Goal: Task Accomplishment & Management: Manage account settings

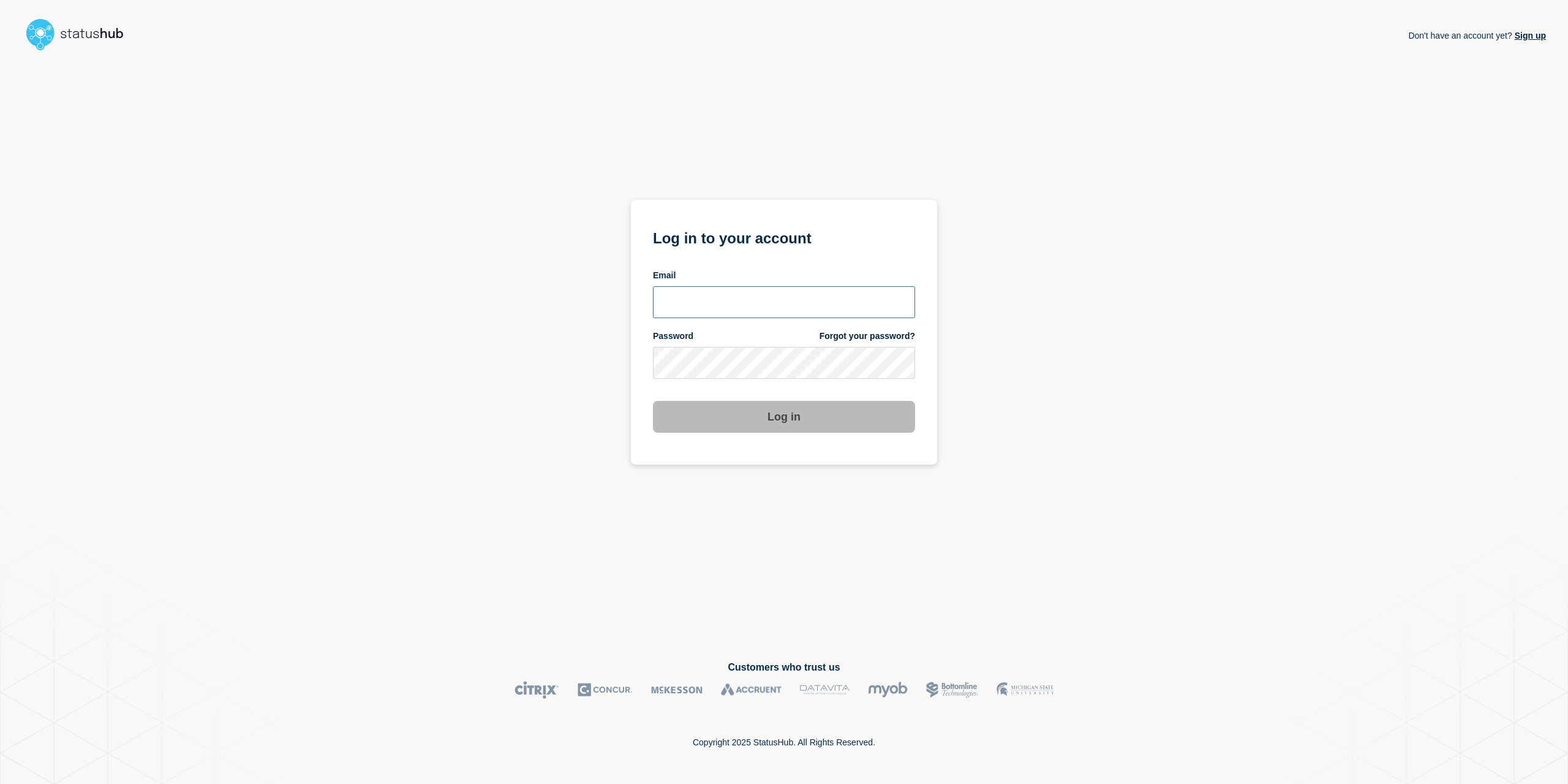
click at [700, 312] on input "email input" at bounding box center [784, 302] width 262 height 32
type input "Caleb.stahr@conexon.us"
click at [653, 401] on button "Log in" at bounding box center [784, 417] width 262 height 32
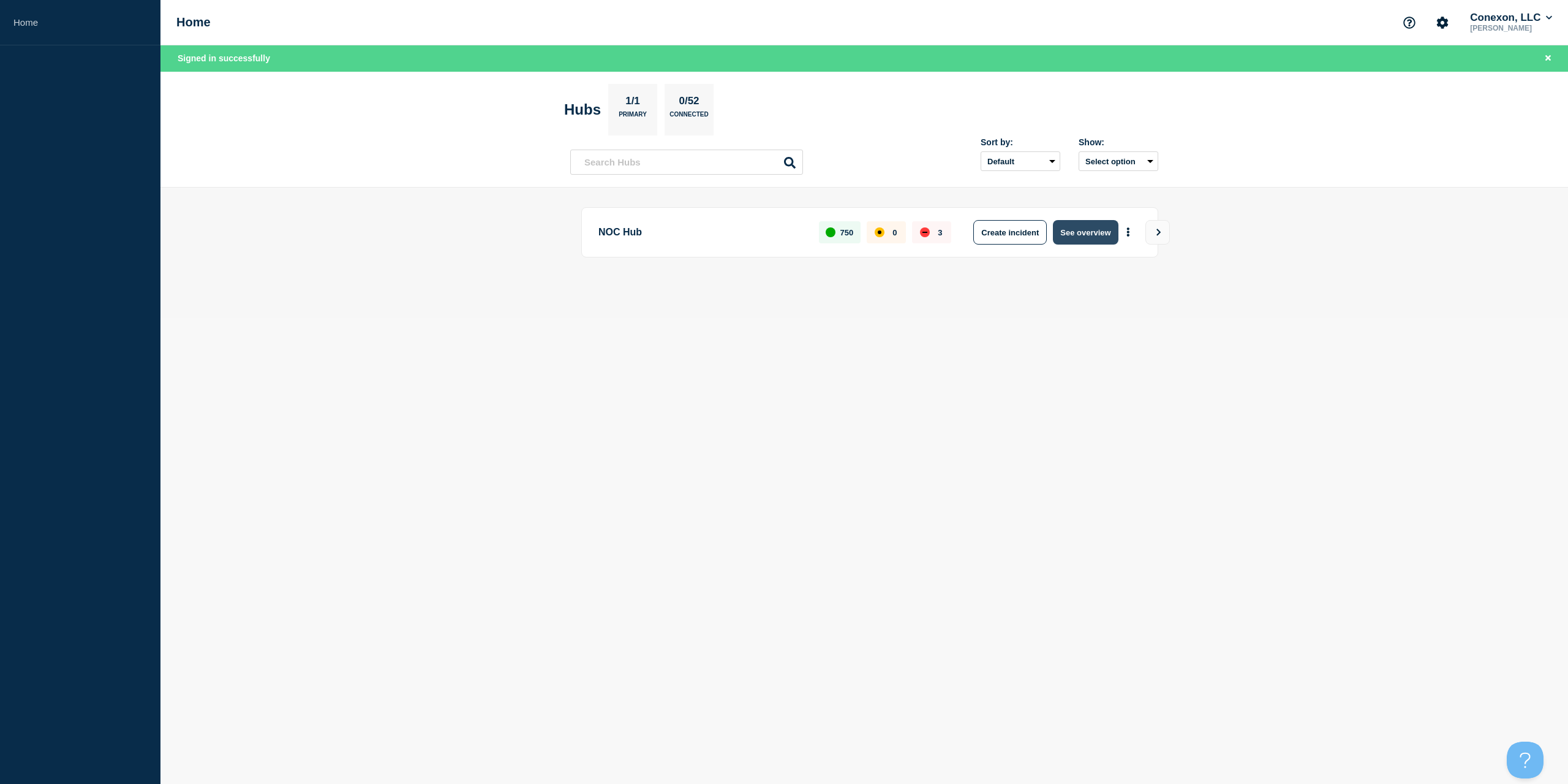
click at [1082, 226] on button "See overview" at bounding box center [1085, 232] width 65 height 24
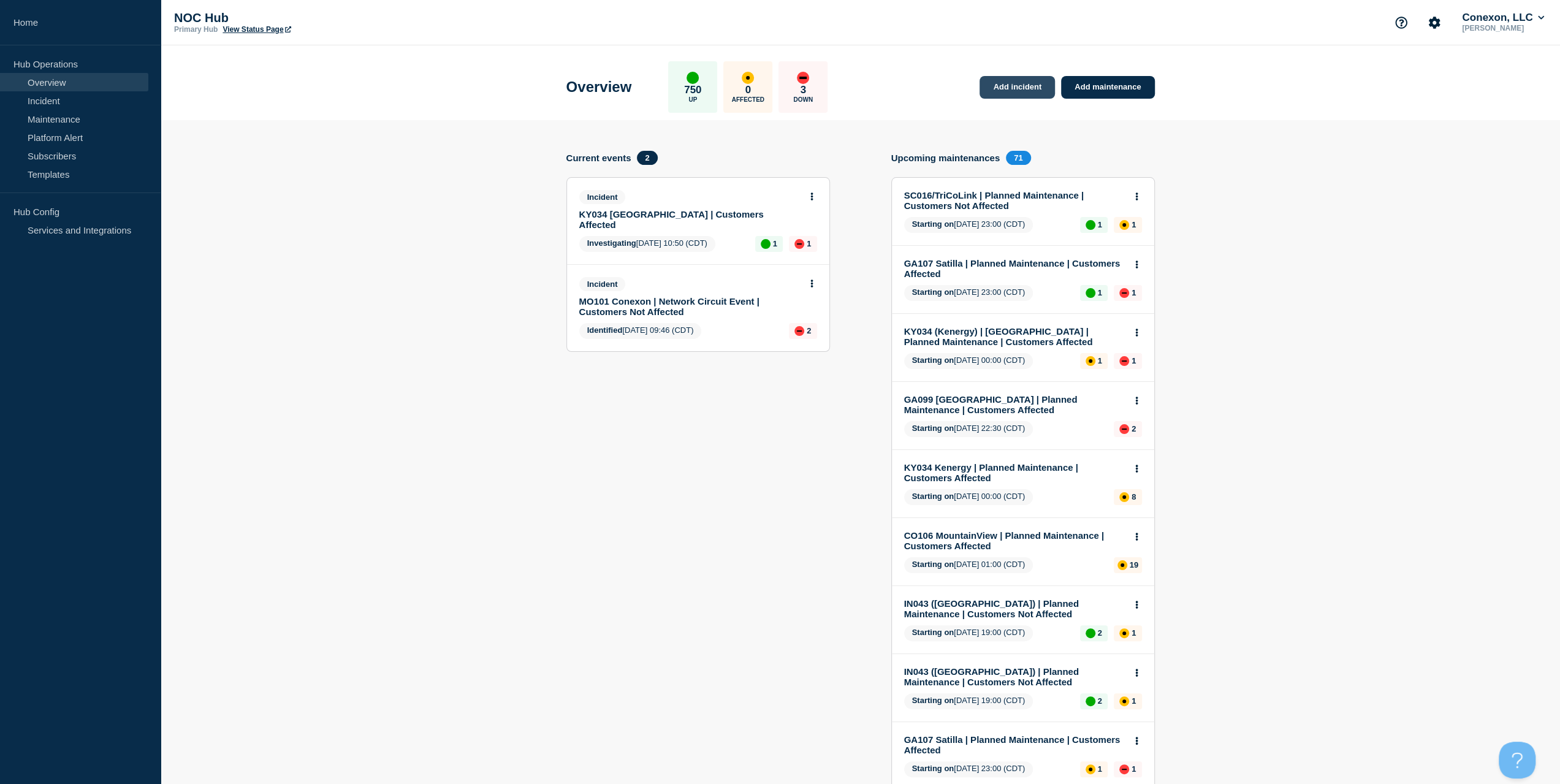
click at [1034, 86] on link "Add incident" at bounding box center [1017, 86] width 76 height 22
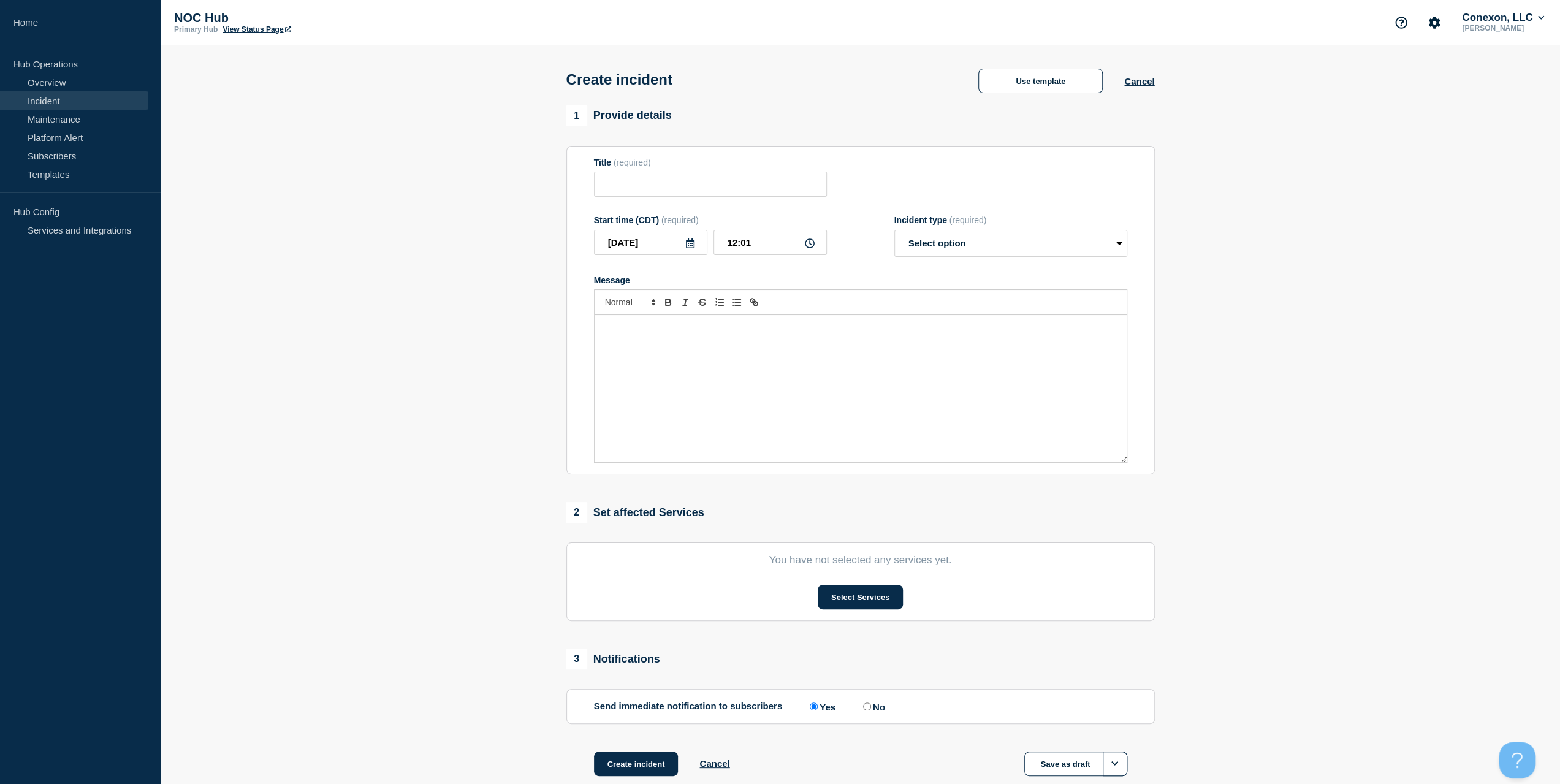
click at [1003, 68] on div "Use template Cancel" at bounding box center [1054, 80] width 197 height 27
click at [1004, 68] on div "Use template Cancel" at bounding box center [1054, 80] width 197 height 27
click at [1010, 71] on button "Use template" at bounding box center [1040, 81] width 125 height 24
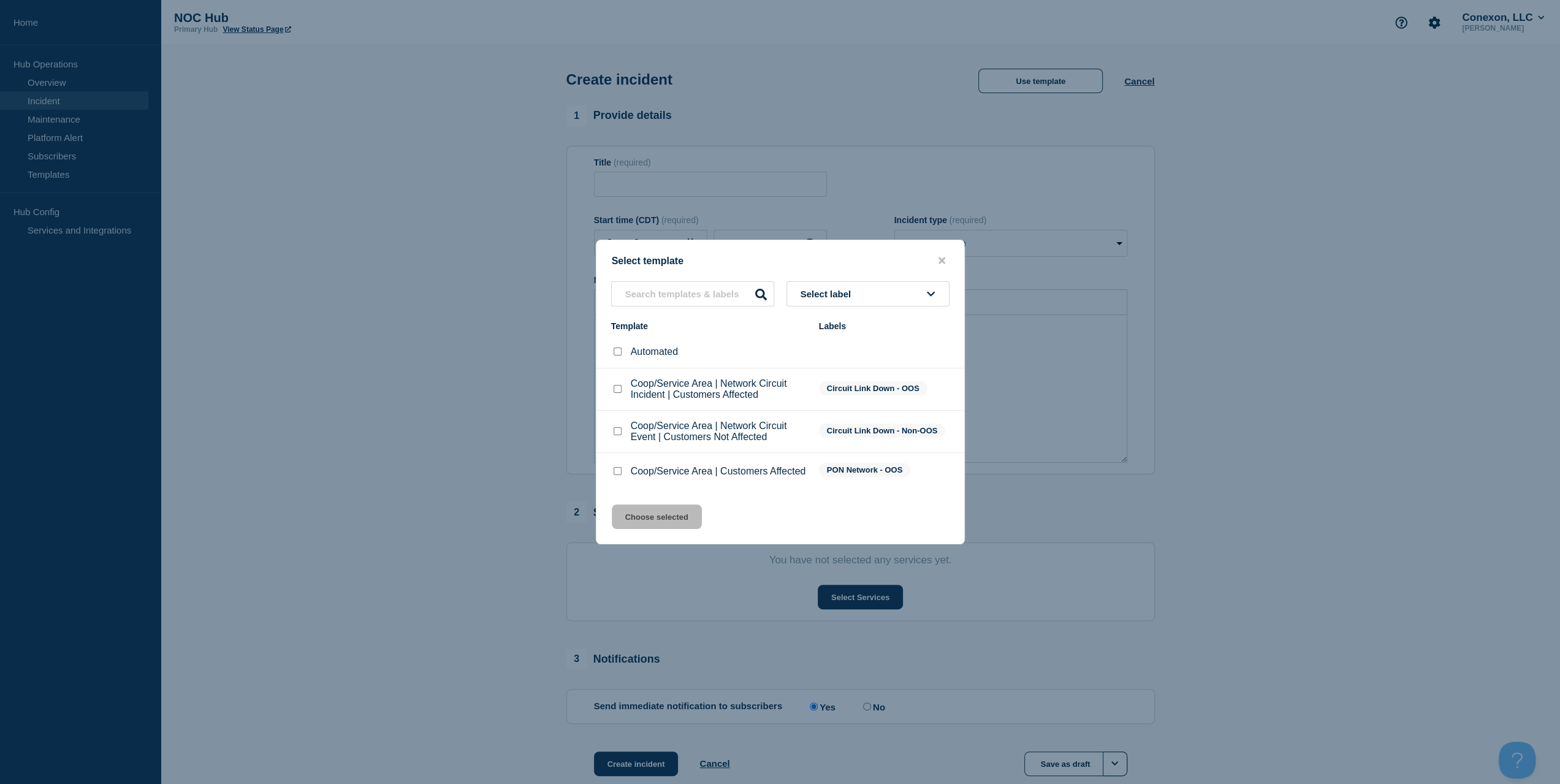
click at [608, 477] on li "Coop/Service Area | Customers Affected PON Network - OOS" at bounding box center [780, 471] width 368 height 36
click at [621, 473] on div at bounding box center [617, 471] width 12 height 12
click at [628, 477] on div "Coop/Service Area | Customers Affected" at bounding box center [708, 471] width 195 height 12
click at [615, 473] on input "Coop/Service Area | Customers Affected checkbox" at bounding box center [618, 471] width 8 height 8
checkbox input "true"
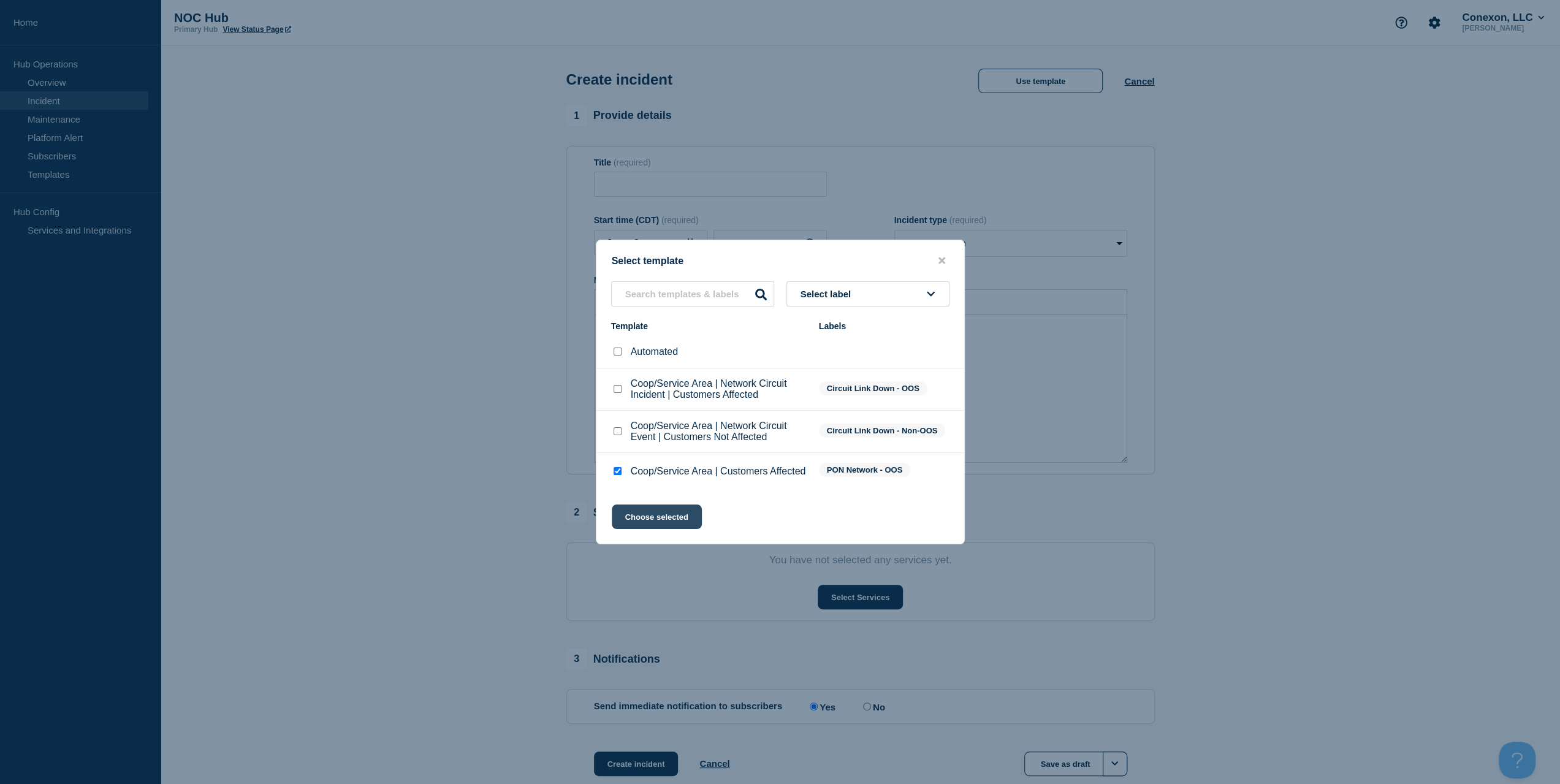
click at [634, 524] on button "Choose selected" at bounding box center [656, 516] width 90 height 24
type input "Coop/Service Area | Customers Affected"
select select "investigating"
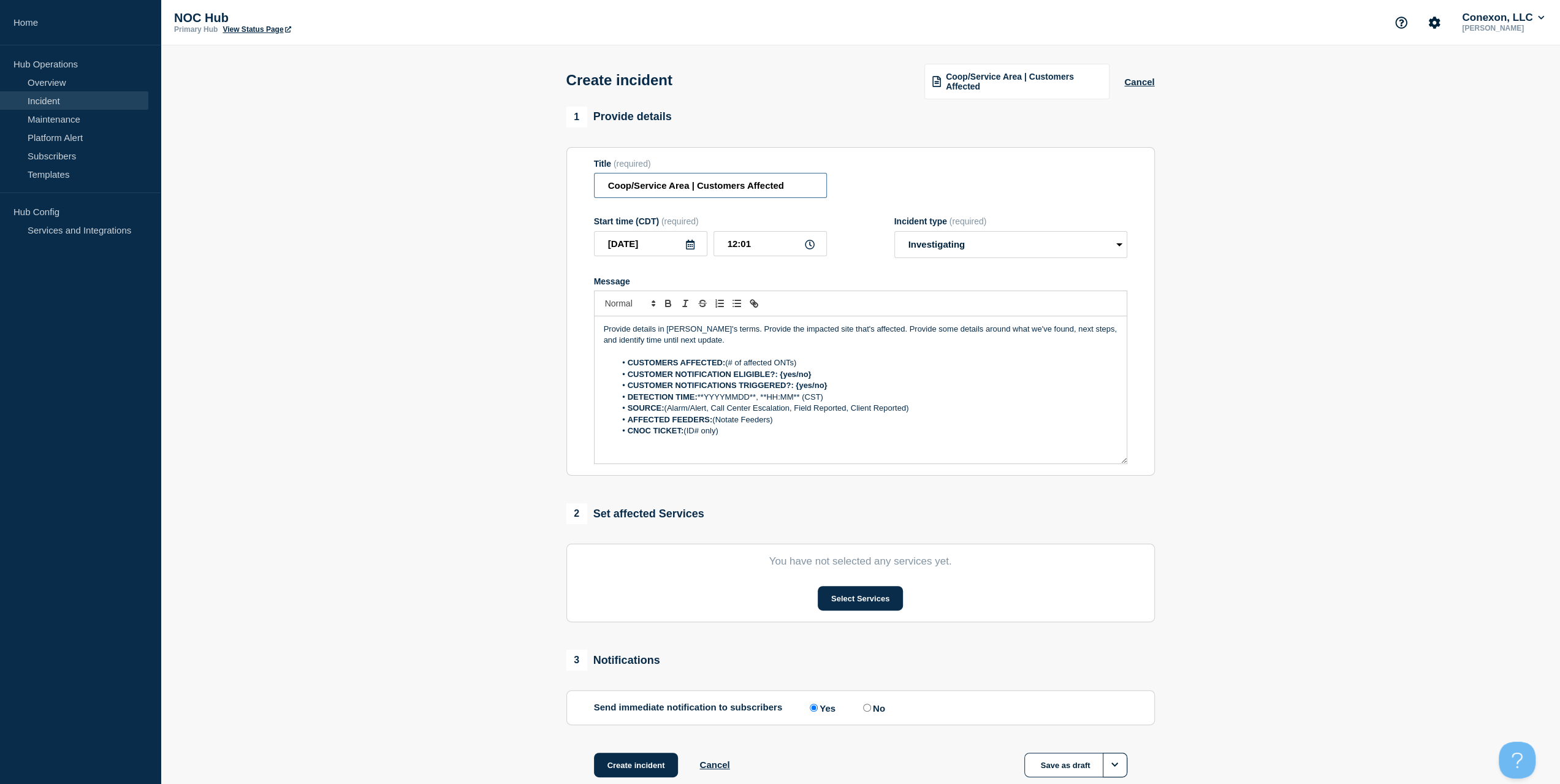
click at [685, 190] on input "Coop/Service Area | Customers Affected" at bounding box center [710, 185] width 233 height 25
drag, startPoint x: 689, startPoint y: 190, endPoint x: 453, endPoint y: 187, distance: 236.0
click at [455, 187] on section "1 Provide details Title (required) Coop/Service Area | Customers Affected Start…" at bounding box center [860, 457] width 1399 height 702
type input "MI045 PIE&G | Customers Affected"
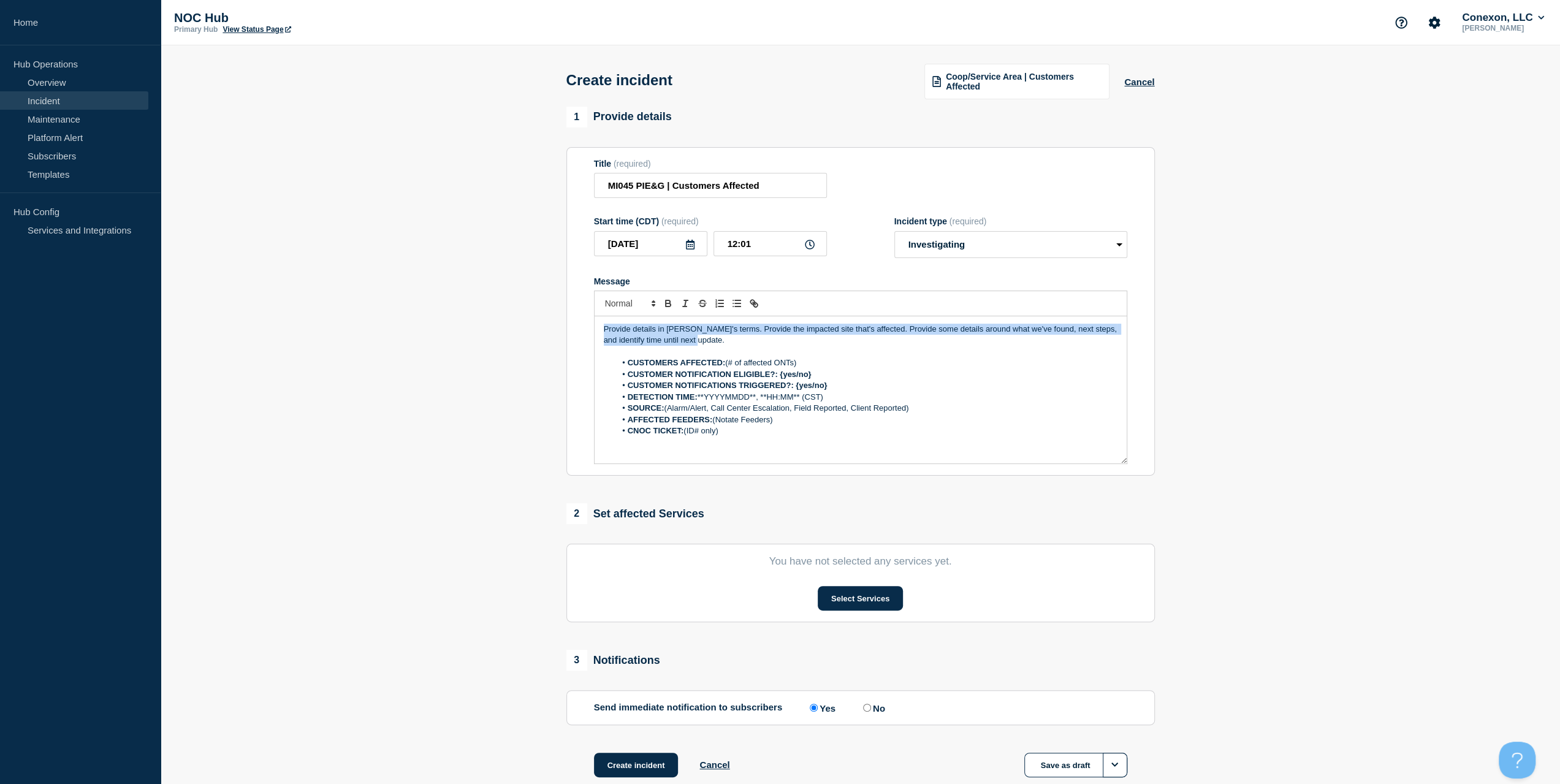
drag, startPoint x: 735, startPoint y: 345, endPoint x: 436, endPoint y: 303, distance: 301.9
click at [435, 302] on section "1 Provide details Title (required) MI045 PIE&G | Customers Affected Start time …" at bounding box center [860, 457] width 1399 height 702
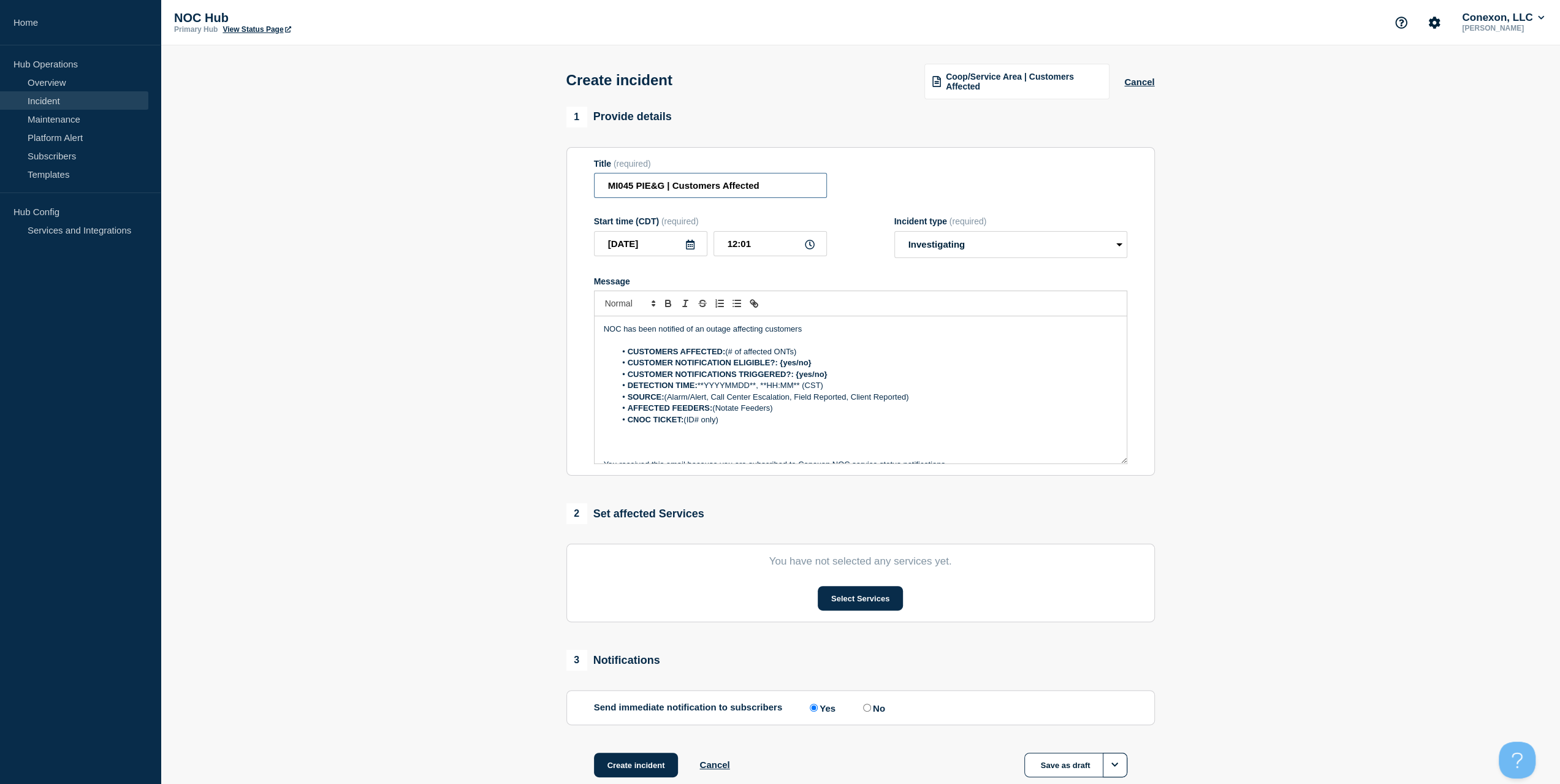
click at [769, 182] on input "MI045 PIE&G | Customers Affected" at bounding box center [710, 185] width 233 height 25
click at [965, 246] on select "Select option Investigating Identified Monitoring" at bounding box center [1010, 244] width 233 height 27
click at [805, 333] on p "NOC has been notified of an outage affecting customers" at bounding box center [861, 328] width 514 height 11
click at [812, 337] on p "Message" at bounding box center [861, 339] width 514 height 11
click at [827, 333] on p "NOC has been notified of an outage affecting customers" at bounding box center [861, 328] width 514 height 11
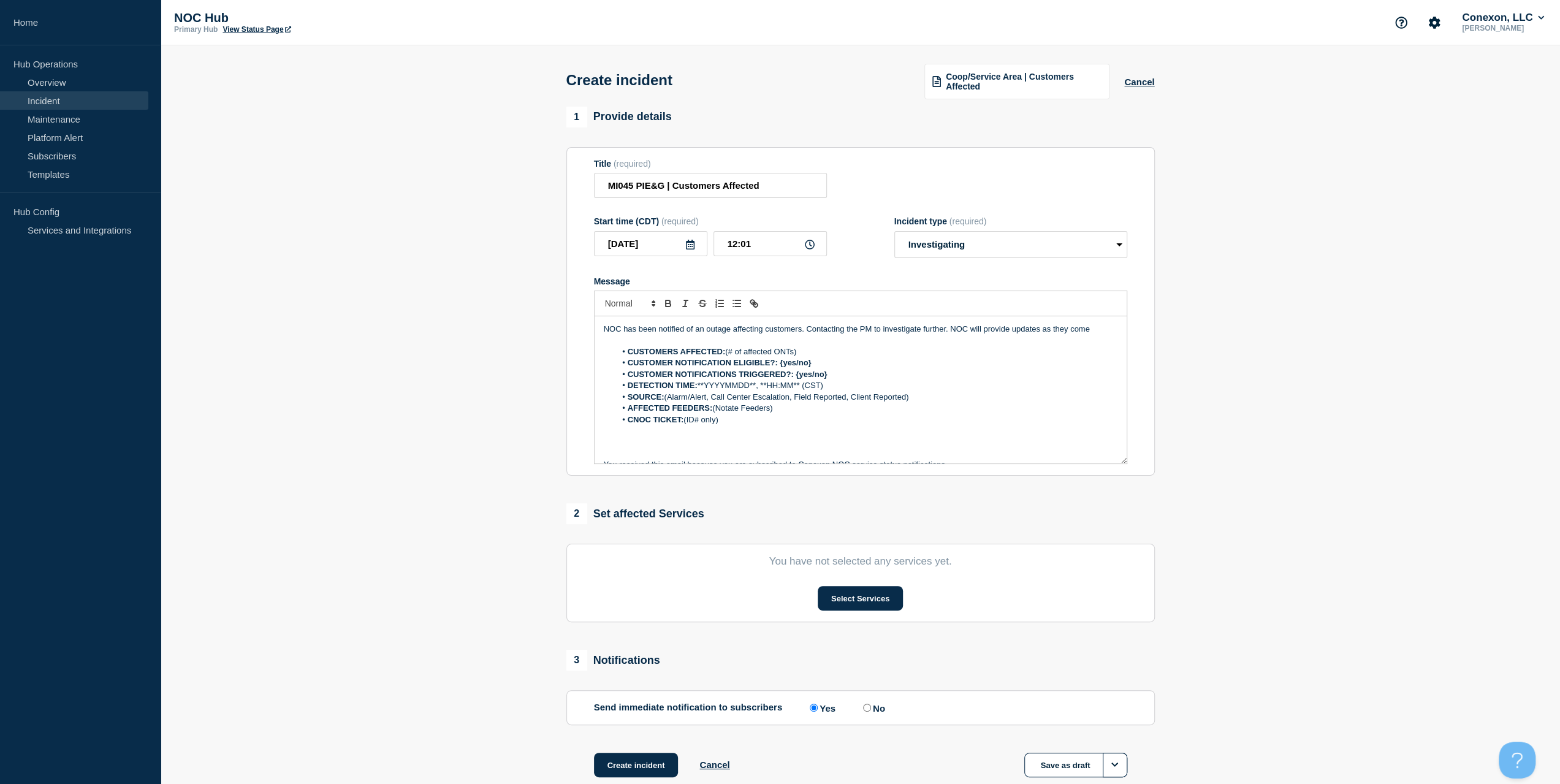
drag, startPoint x: 817, startPoint y: 348, endPoint x: 728, endPoint y: 355, distance: 89.3
click at [728, 355] on li "CUSTOMERS AFFECTED: (# of affected ONTs)" at bounding box center [866, 351] width 502 height 11
click at [799, 361] on strong "CUSTOMER NOTIFICATION ELIGIBLE?: {yes/no}" at bounding box center [719, 362] width 184 height 9
drag, startPoint x: 799, startPoint y: 351, endPoint x: 724, endPoint y: 357, distance: 75.2
click at [724, 357] on li "CUSTOMERS AFFECTED: (# of affected ONTs)" at bounding box center [866, 351] width 502 height 11
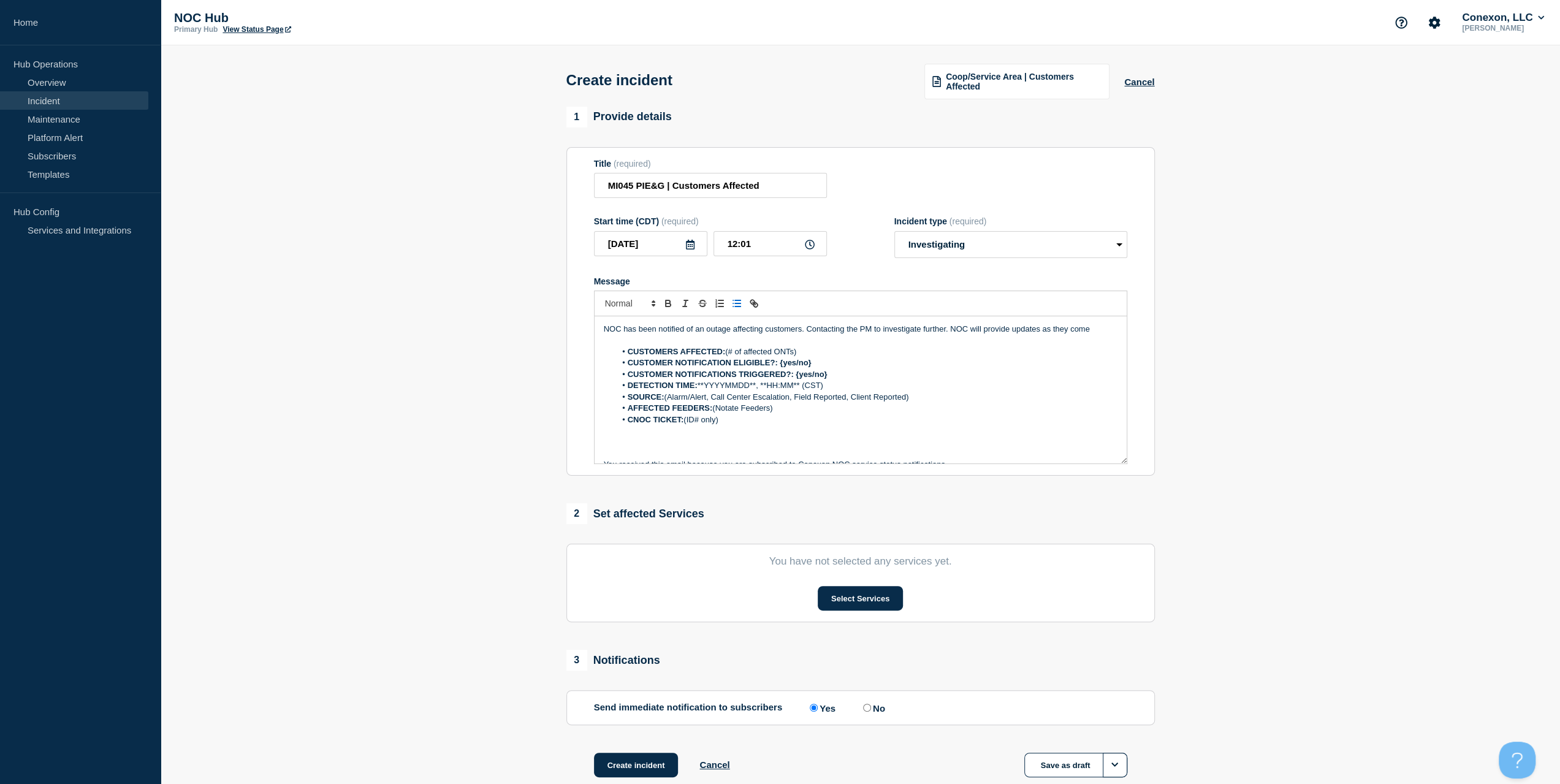
click at [794, 351] on li "CUSTOMERS AFFECTED: (# of affected ONTs)" at bounding box center [866, 351] width 502 height 11
drag, startPoint x: 807, startPoint y: 355, endPoint x: 726, endPoint y: 353, distance: 81.0
click at [726, 353] on li "CUSTOMERS AFFECTED: (# of affected ONTs)" at bounding box center [866, 351] width 502 height 11
drag, startPoint x: 818, startPoint y: 362, endPoint x: 779, endPoint y: 361, distance: 39.0
click at [779, 361] on li "CUSTOMER NOTIFICATION ELIGIBLE?: {yes/no}" at bounding box center [866, 362] width 502 height 11
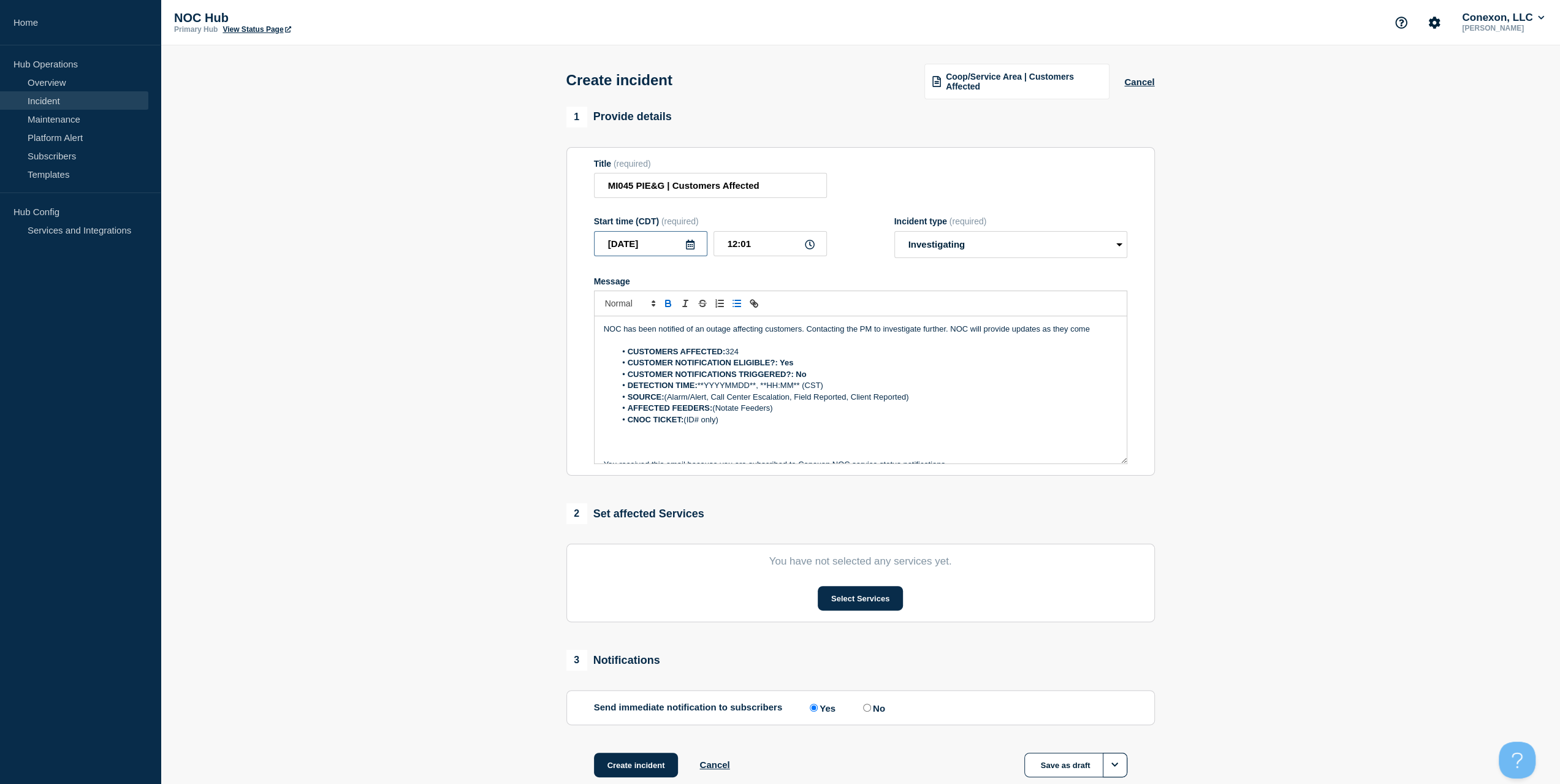
drag, startPoint x: 664, startPoint y: 236, endPoint x: 602, endPoint y: 245, distance: 62.6
click at [567, 242] on section "Title (required) MI045 PIE&G | Customers Affected Start time (CDT) (required) […" at bounding box center [860, 312] width 588 height 329
drag, startPoint x: 756, startPoint y: 384, endPoint x: 700, endPoint y: 387, distance: 56.1
click at [700, 387] on li "DETECTION TIME: **YYYYMMDD**, **HH:MM** (CST)" at bounding box center [866, 385] width 502 height 11
drag, startPoint x: 765, startPoint y: 229, endPoint x: 755, endPoint y: 252, distance: 25.1
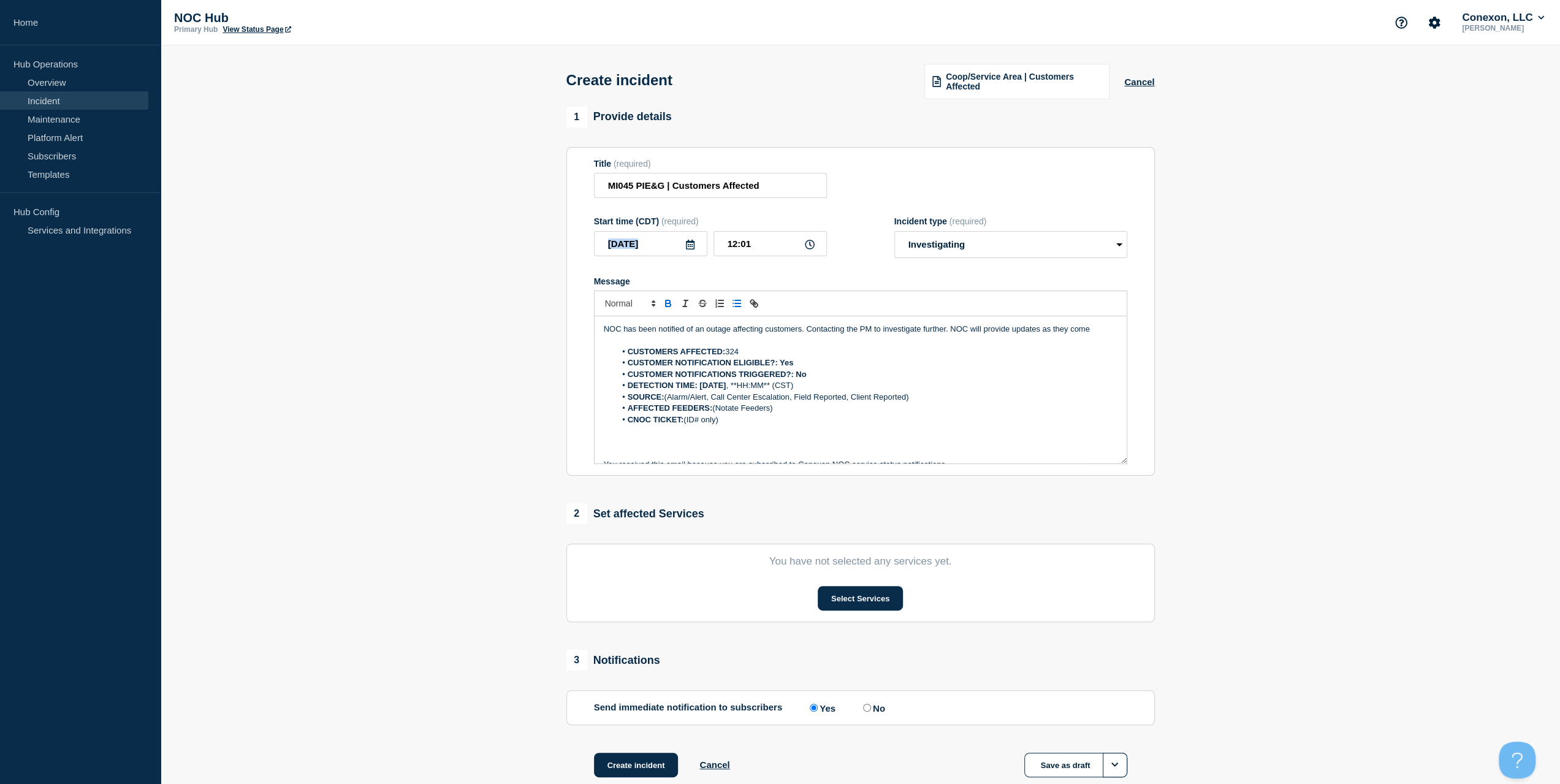
click at [694, 239] on div "Start time (CDT) (required) [DATE] 12:01" at bounding box center [710, 237] width 233 height 42
drag, startPoint x: 749, startPoint y: 253, endPoint x: 690, endPoint y: 254, distance: 59.0
click at [688, 254] on div "[DATE] 12:01" at bounding box center [710, 244] width 233 height 25
drag, startPoint x: 744, startPoint y: 387, endPoint x: 782, endPoint y: 390, distance: 38.1
click at [782, 390] on li "DETECTION TIME: [DATE] , **HH:MM** (CST)" at bounding box center [866, 385] width 502 height 11
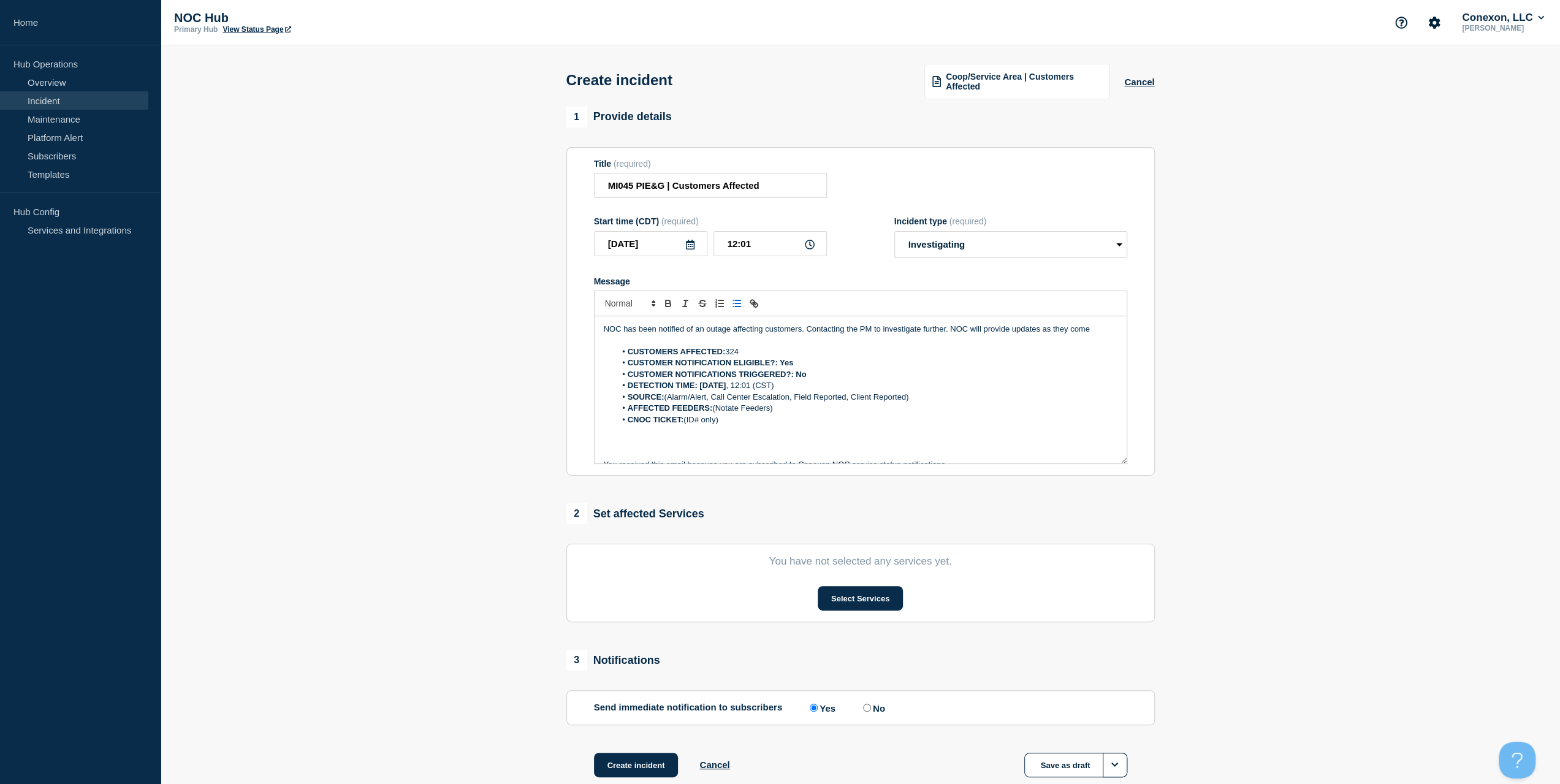
drag, startPoint x: 945, startPoint y: 397, endPoint x: 679, endPoint y: 404, distance: 266.1
click at [665, 400] on li "SOURCE: (Alarm/Alert, Call Center Escalation, Field Reported, Client Reported)" at bounding box center [866, 397] width 502 height 11
drag, startPoint x: 788, startPoint y: 409, endPoint x: 714, endPoint y: 405, distance: 74.1
click at [714, 405] on li "AFFECTED FEEDERS: (Notate Feeders)" at bounding box center [866, 407] width 502 height 11
drag, startPoint x: 770, startPoint y: 428, endPoint x: 686, endPoint y: 425, distance: 84.1
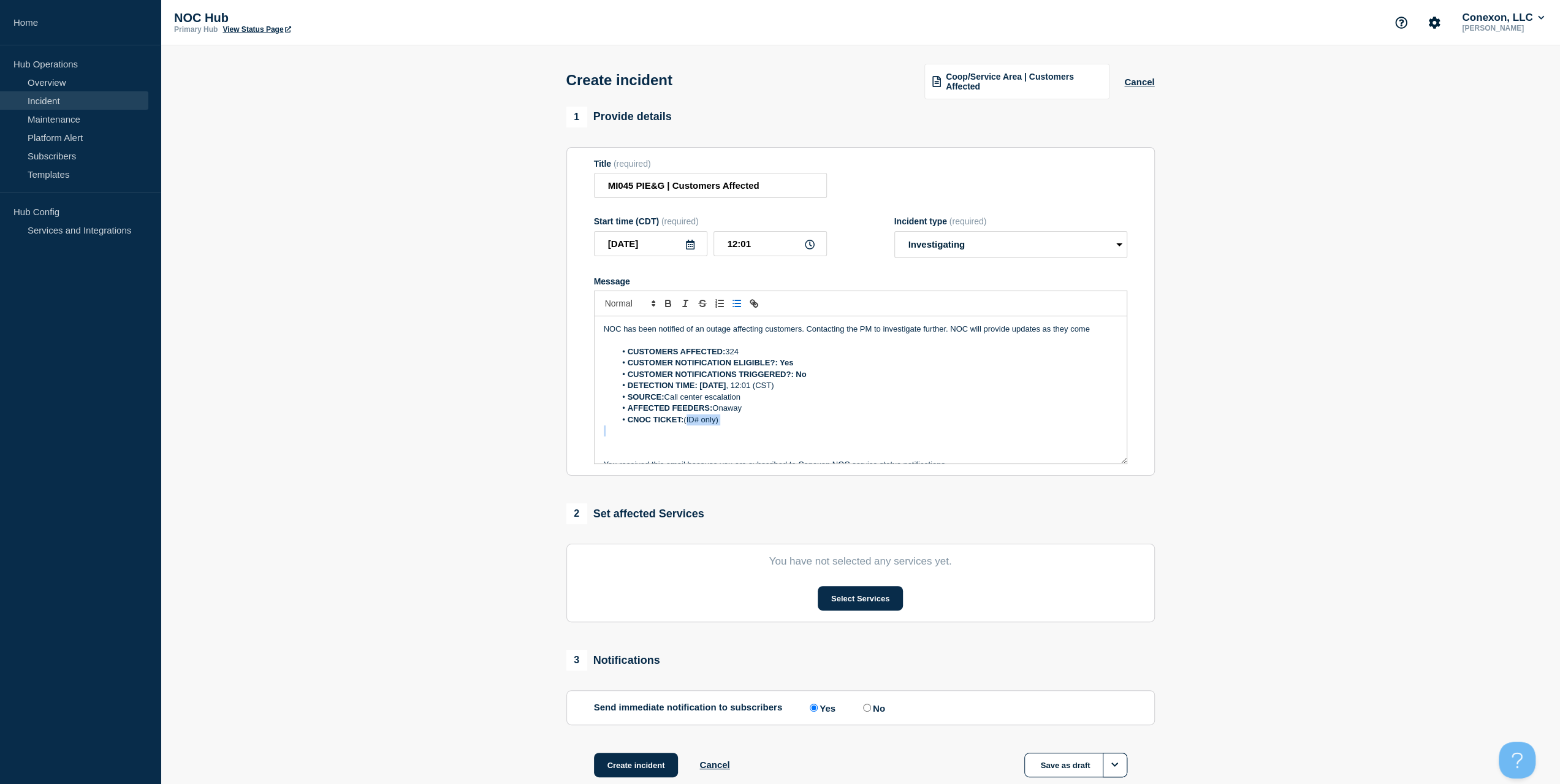
click at [686, 425] on div "NOC has been notified of an outage affecting customers. Contacting the PM to in…" at bounding box center [861, 389] width 532 height 147
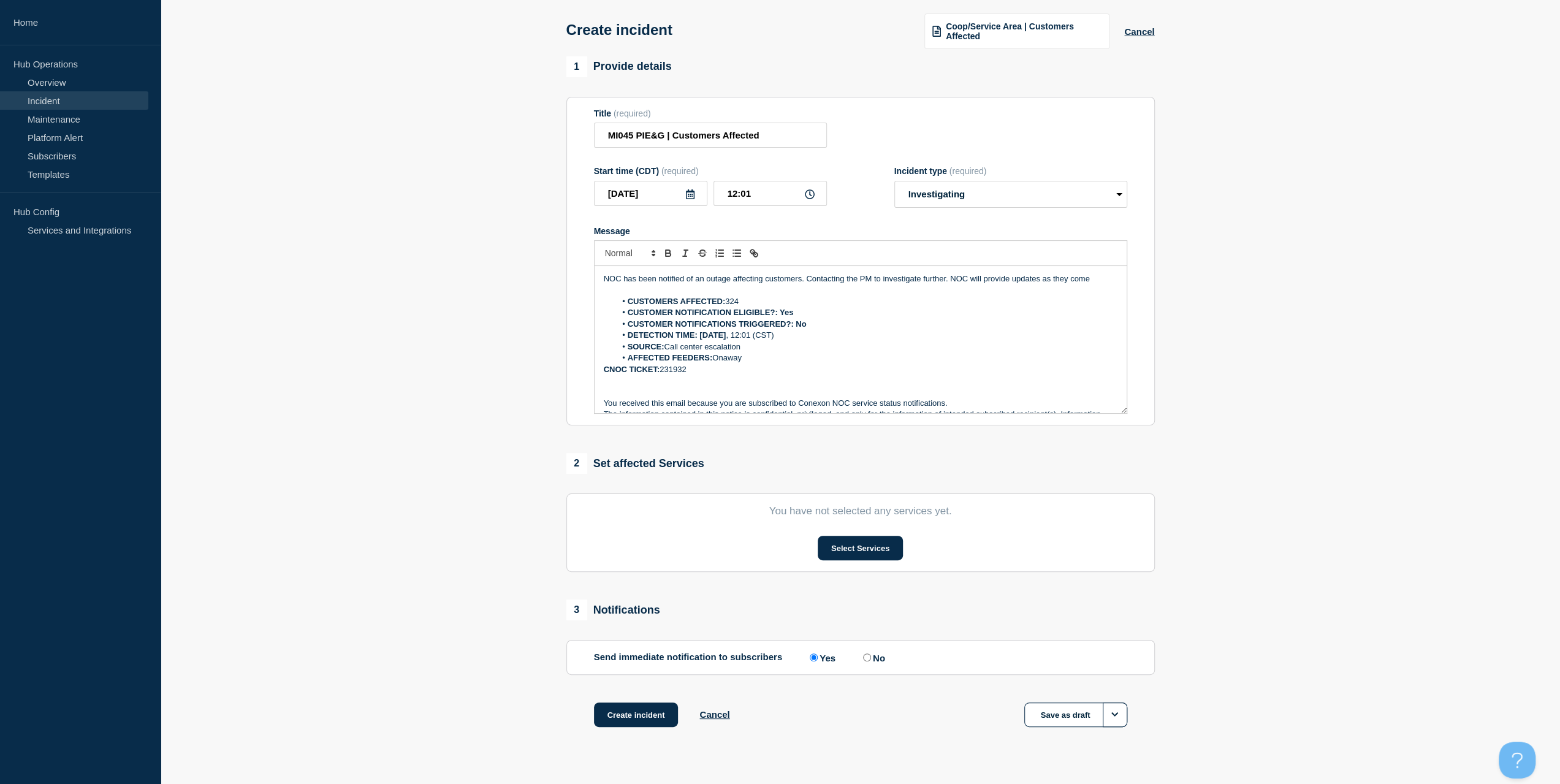
scroll to position [73, 0]
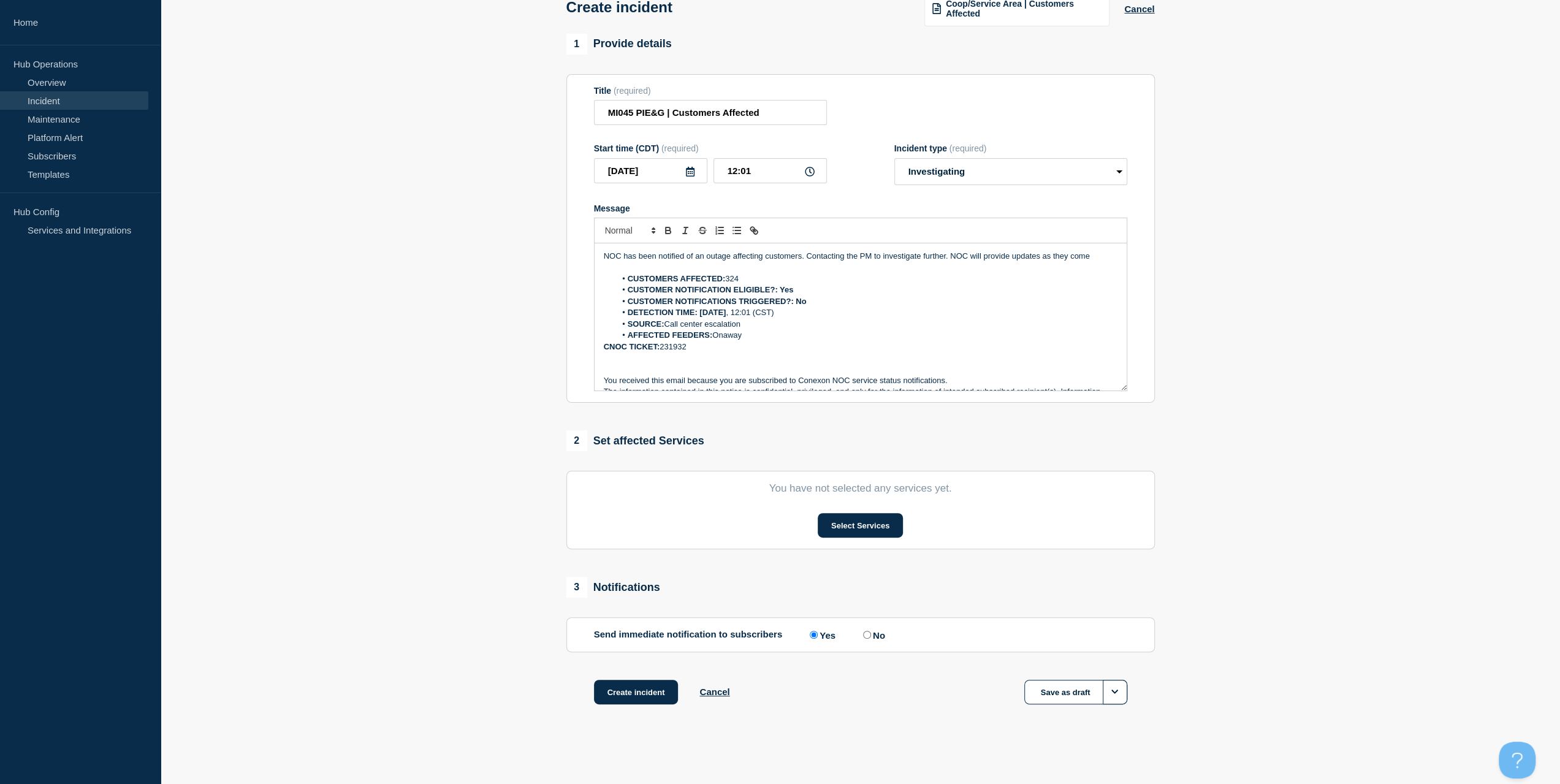
drag, startPoint x: 886, startPoint y: 500, endPoint x: 875, endPoint y: 511, distance: 15.6
click at [886, 500] on section "You have not selected any services yet. Select Services" at bounding box center [860, 510] width 588 height 78
click at [869, 515] on button "Select Services" at bounding box center [860, 525] width 85 height 24
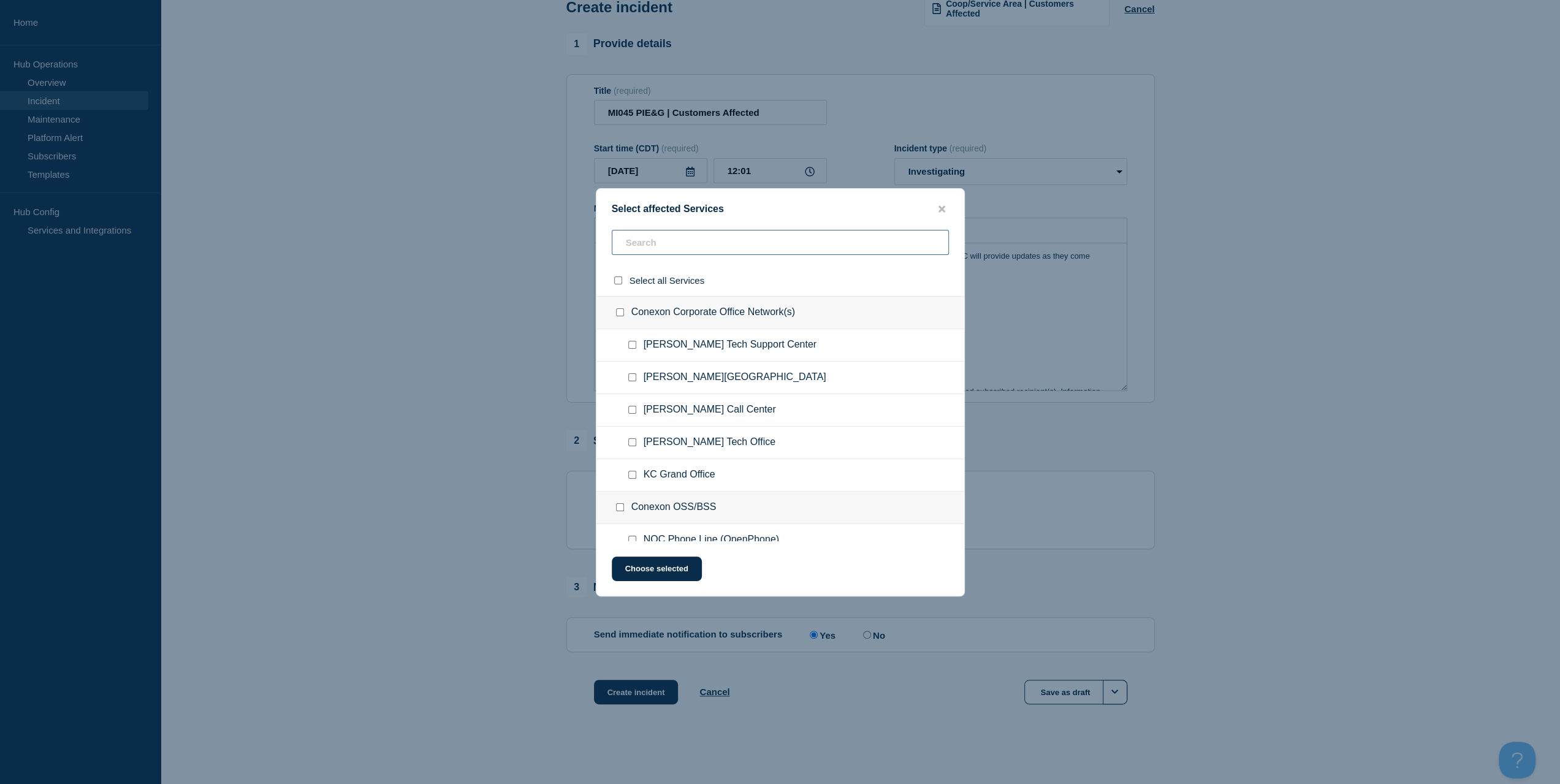
click at [634, 244] on input "text" at bounding box center [779, 242] width 337 height 25
type input "mi09"
checkbox input "true"
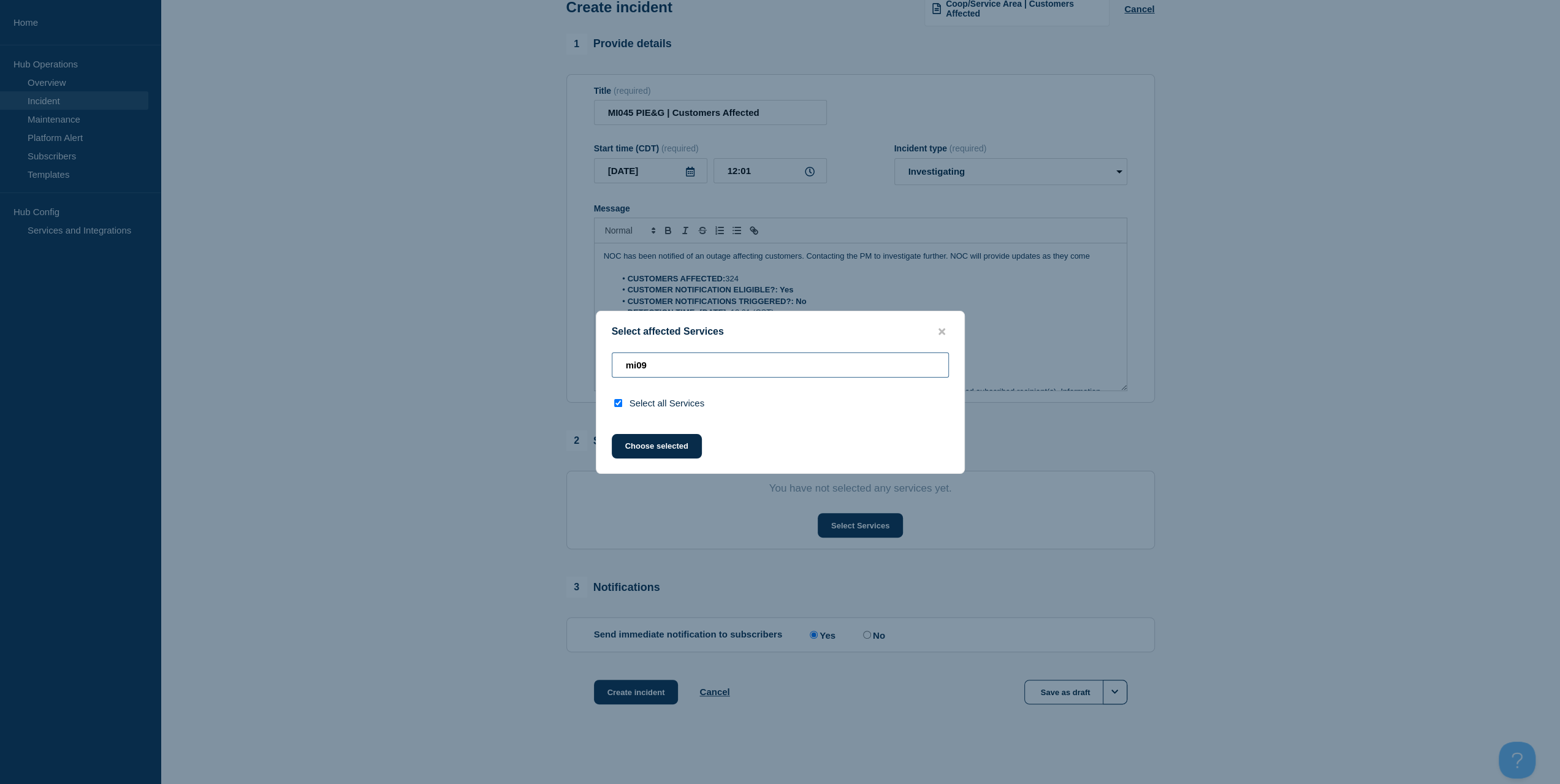
type input "mi0"
checkbox input "false"
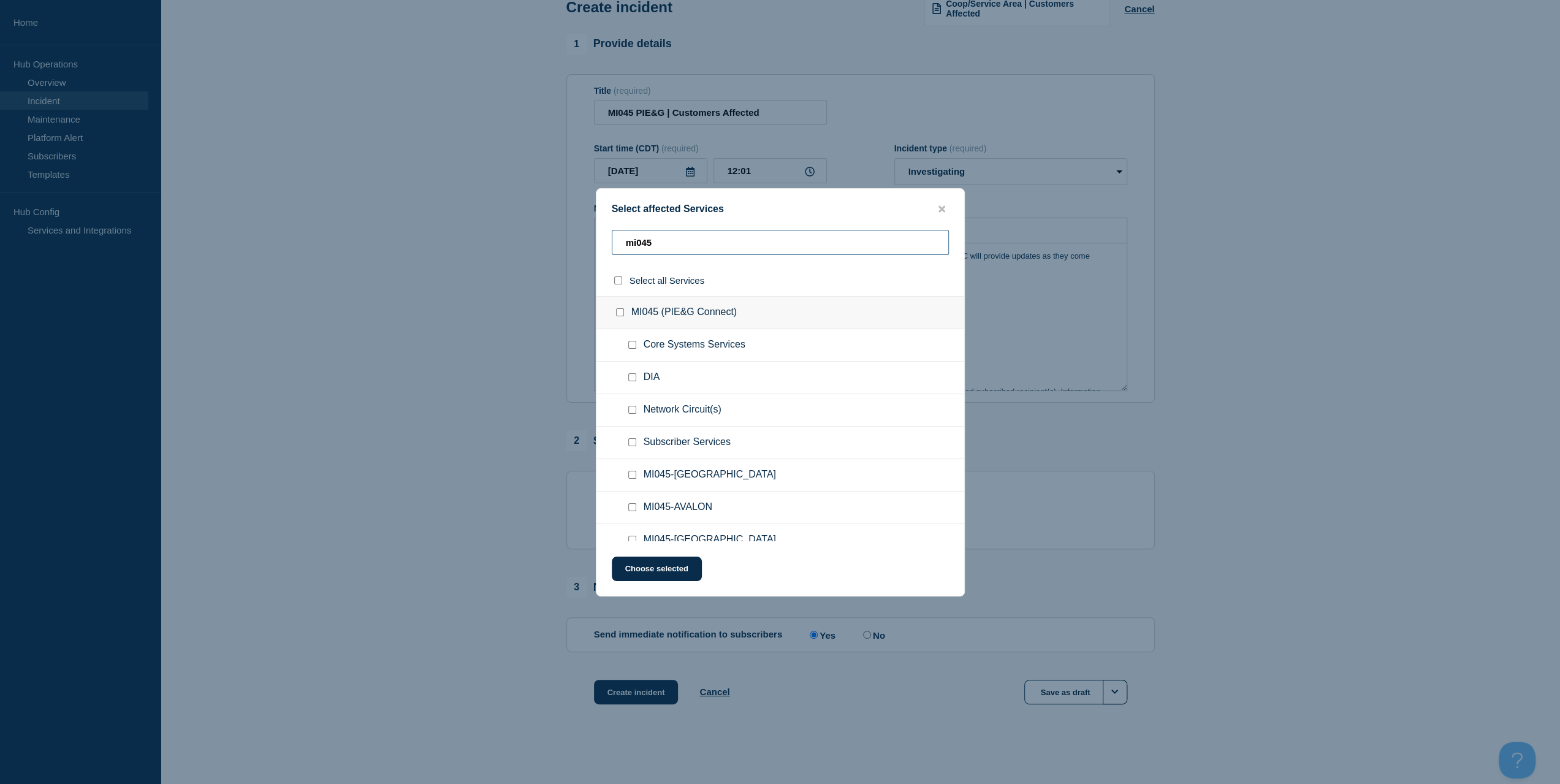
type input "mi045"
click at [619, 459] on ul "Subscriber Services" at bounding box center [780, 475] width 368 height 32
click at [633, 439] on input "Subscriber Services checkbox" at bounding box center [632, 442] width 8 height 8
checkbox input "true"
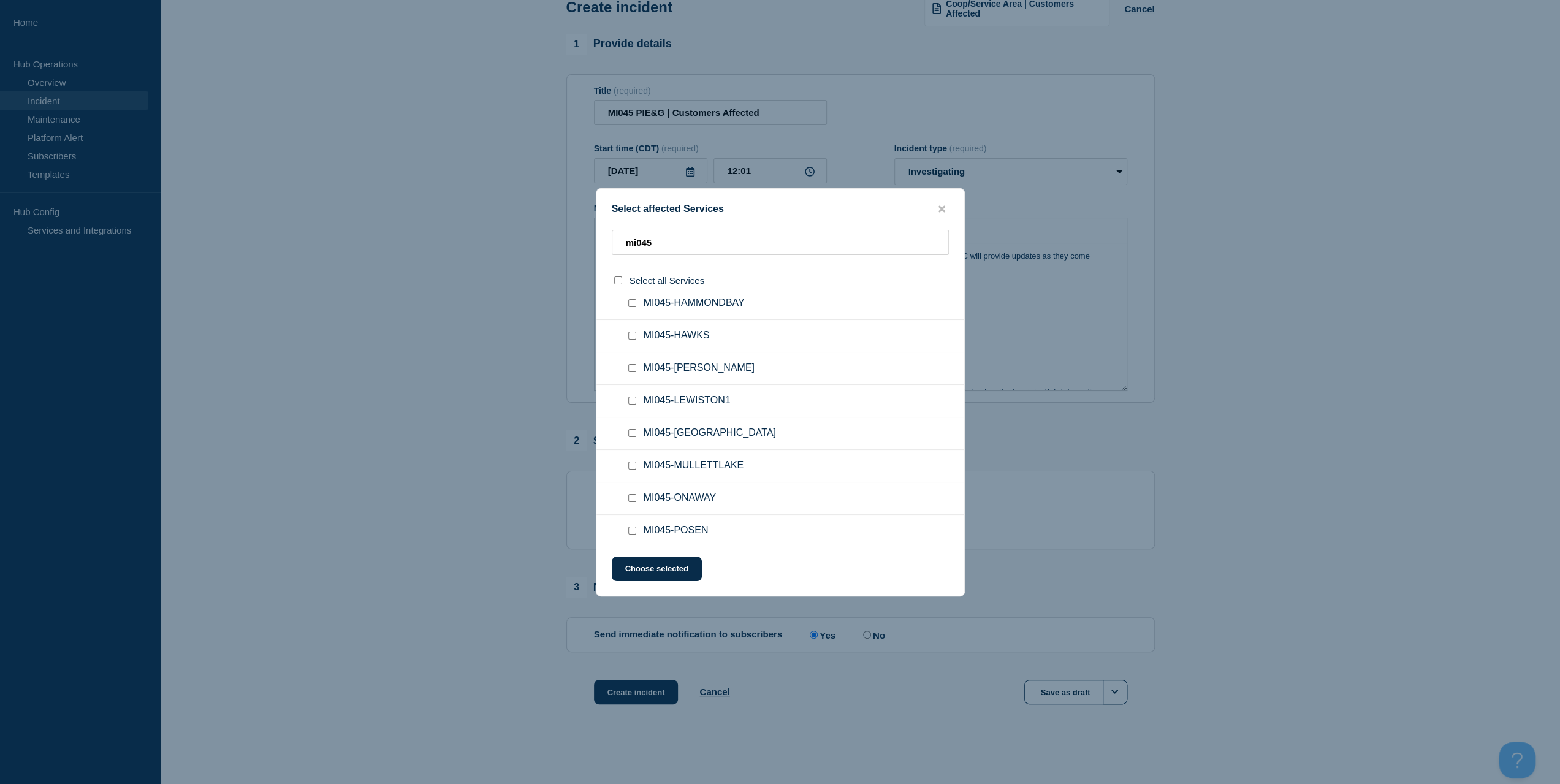
scroll to position [368, 0]
click at [628, 495] on input "MI045-ONAWAY checkbox" at bounding box center [632, 496] width 8 height 8
checkbox input "true"
click at [654, 566] on button "Choose selected" at bounding box center [656, 568] width 90 height 24
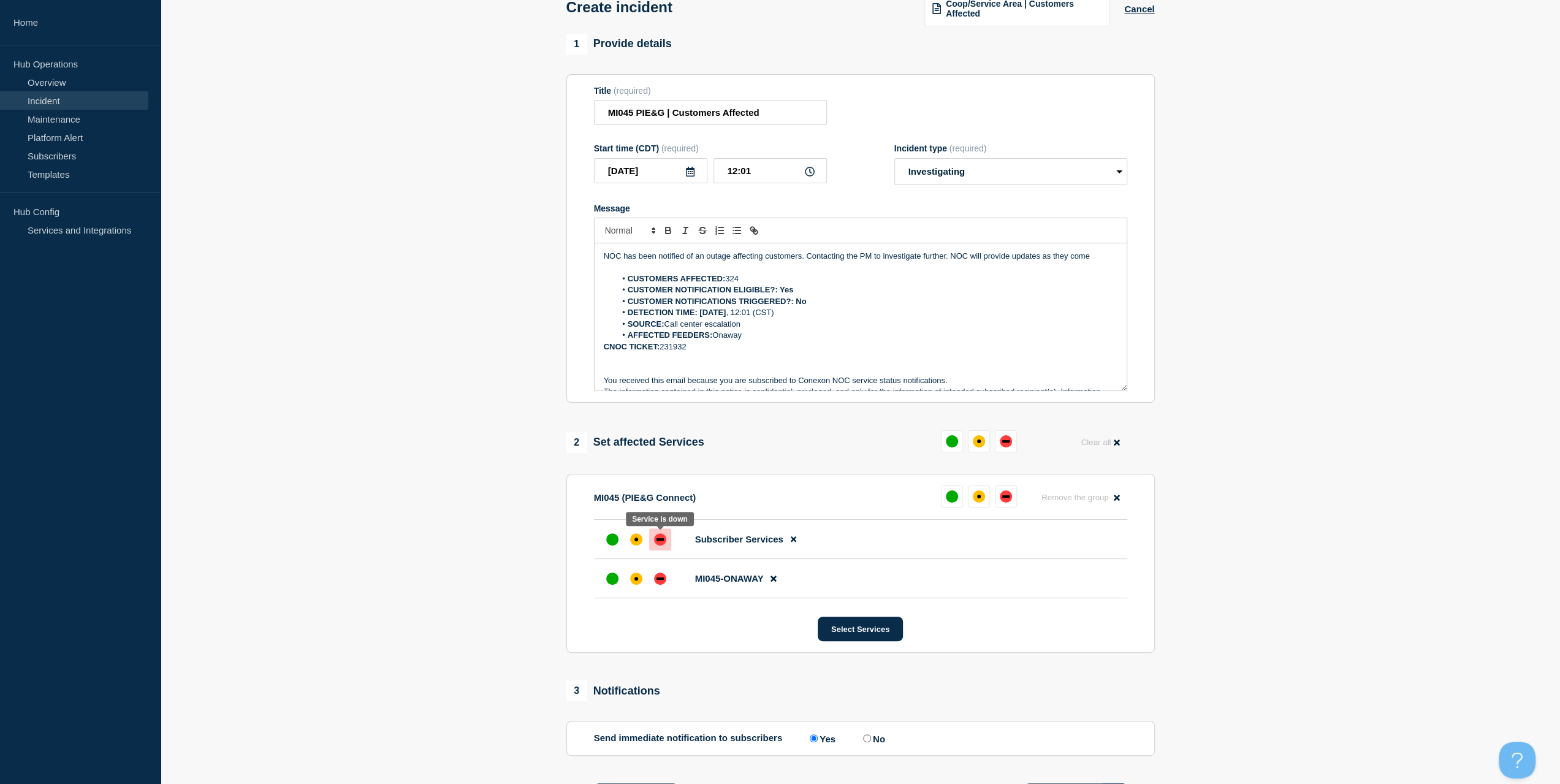
drag, startPoint x: 655, startPoint y: 532, endPoint x: 654, endPoint y: 542, distance: 10.0
click at [655, 532] on div at bounding box center [659, 539] width 22 height 22
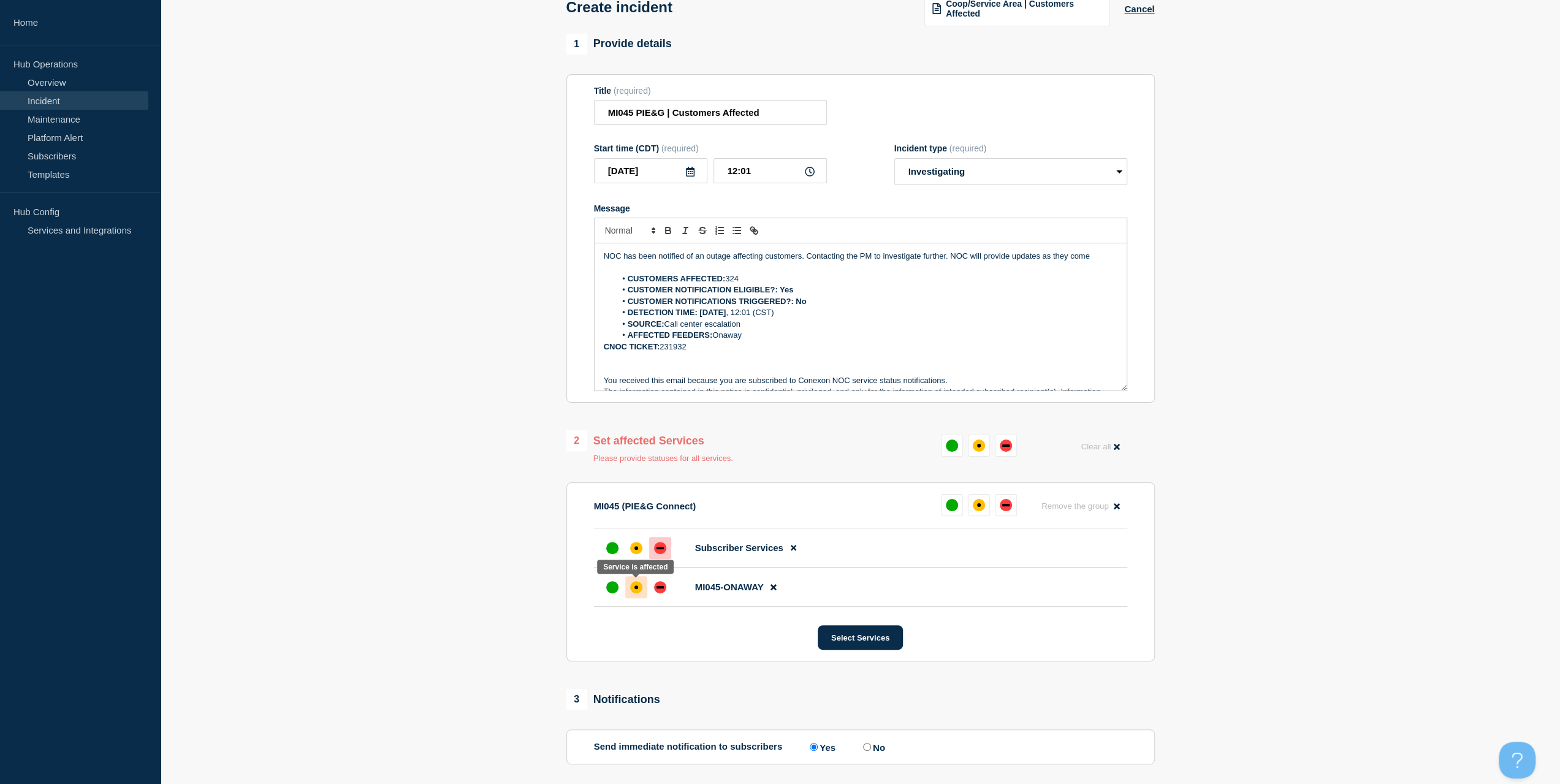
click at [644, 585] on div at bounding box center [636, 587] width 22 height 22
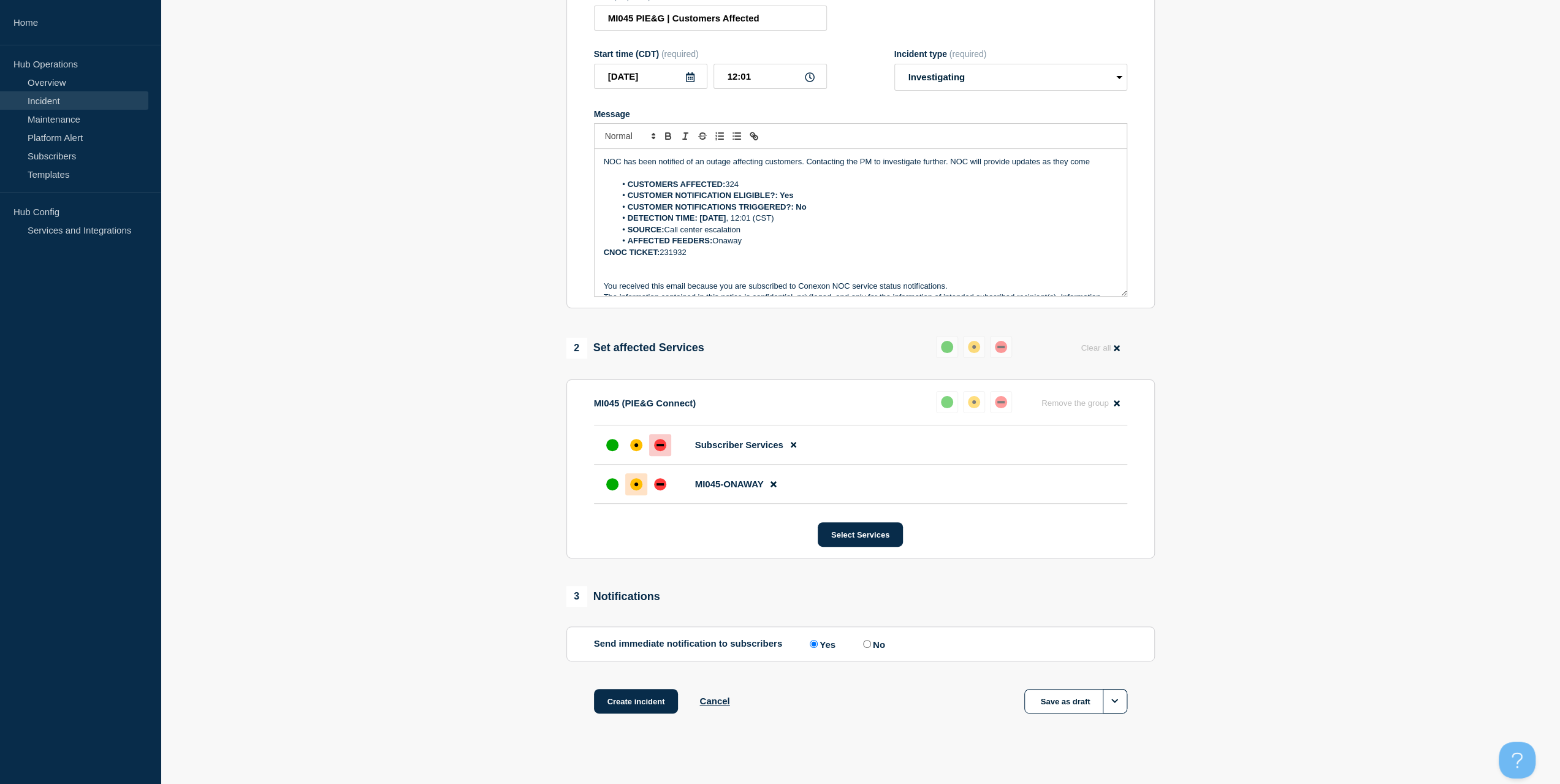
scroll to position [177, 0]
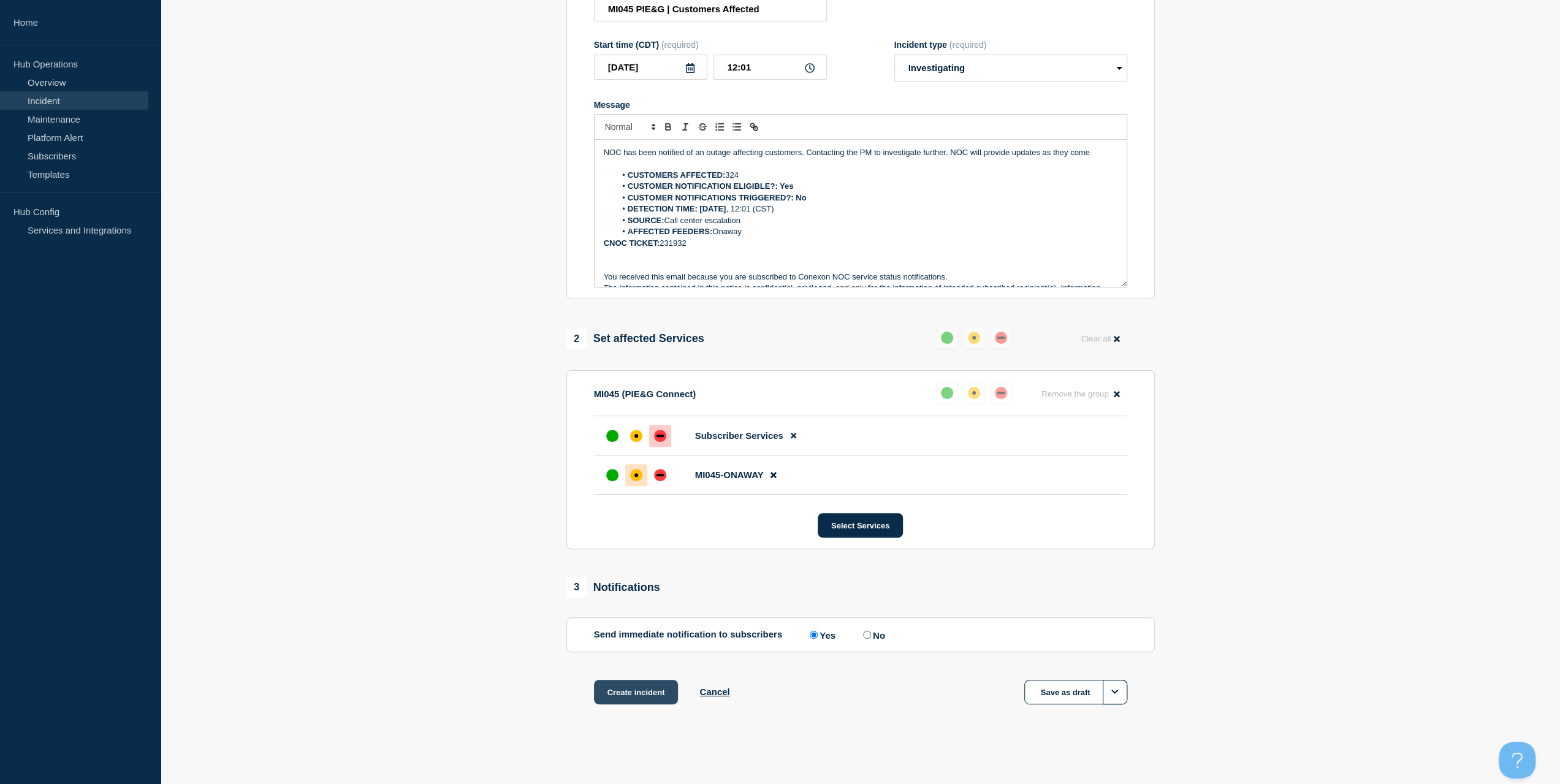
click at [657, 691] on button "Create incident" at bounding box center [636, 691] width 85 height 24
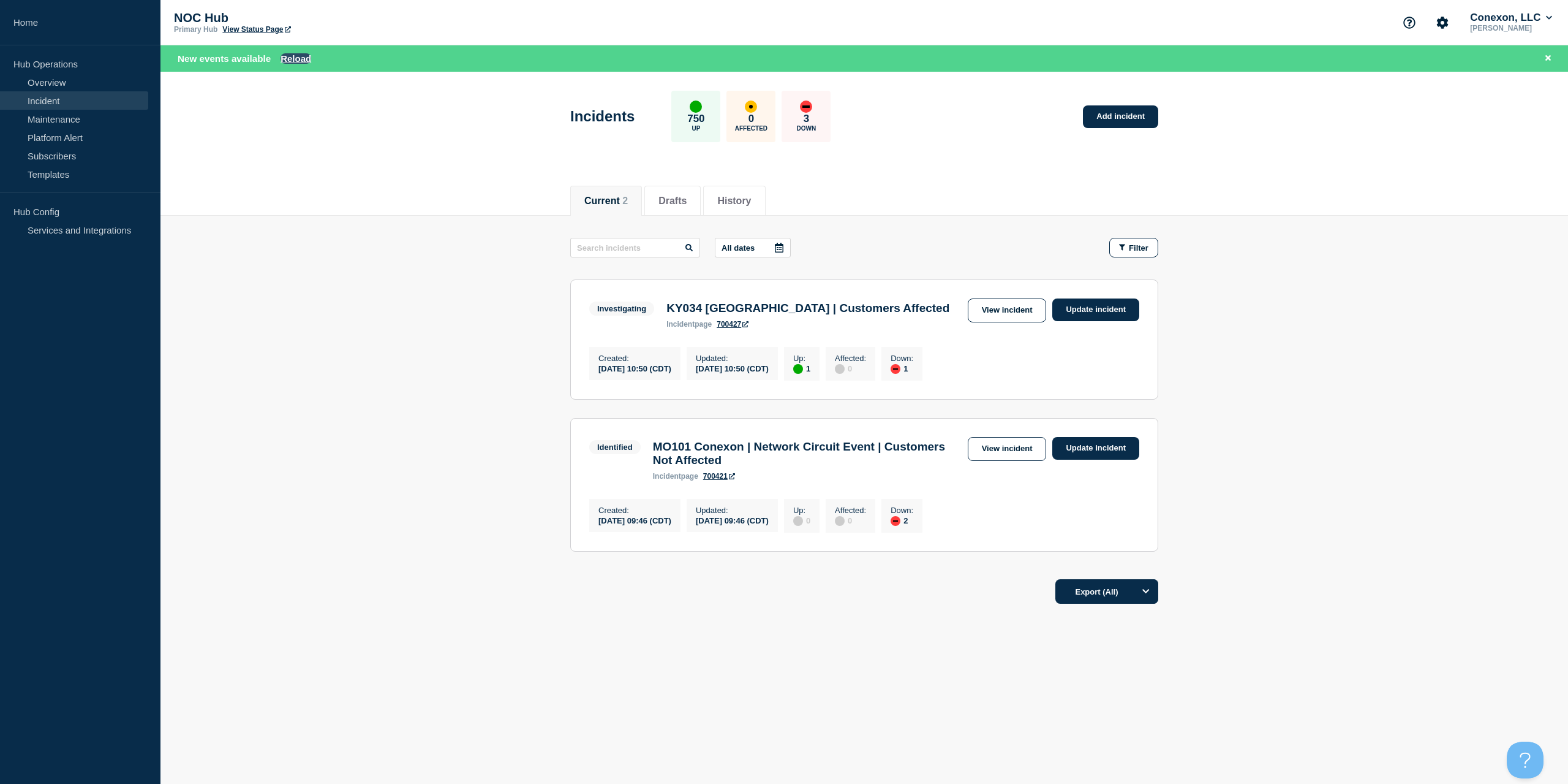
drag, startPoint x: 312, startPoint y: 61, endPoint x: 298, endPoint y: 59, distance: 14.1
click at [311, 61] on div "New events available Reload" at bounding box center [867, 58] width 1378 height 14
click at [298, 59] on button "Reload" at bounding box center [296, 58] width 31 height 11
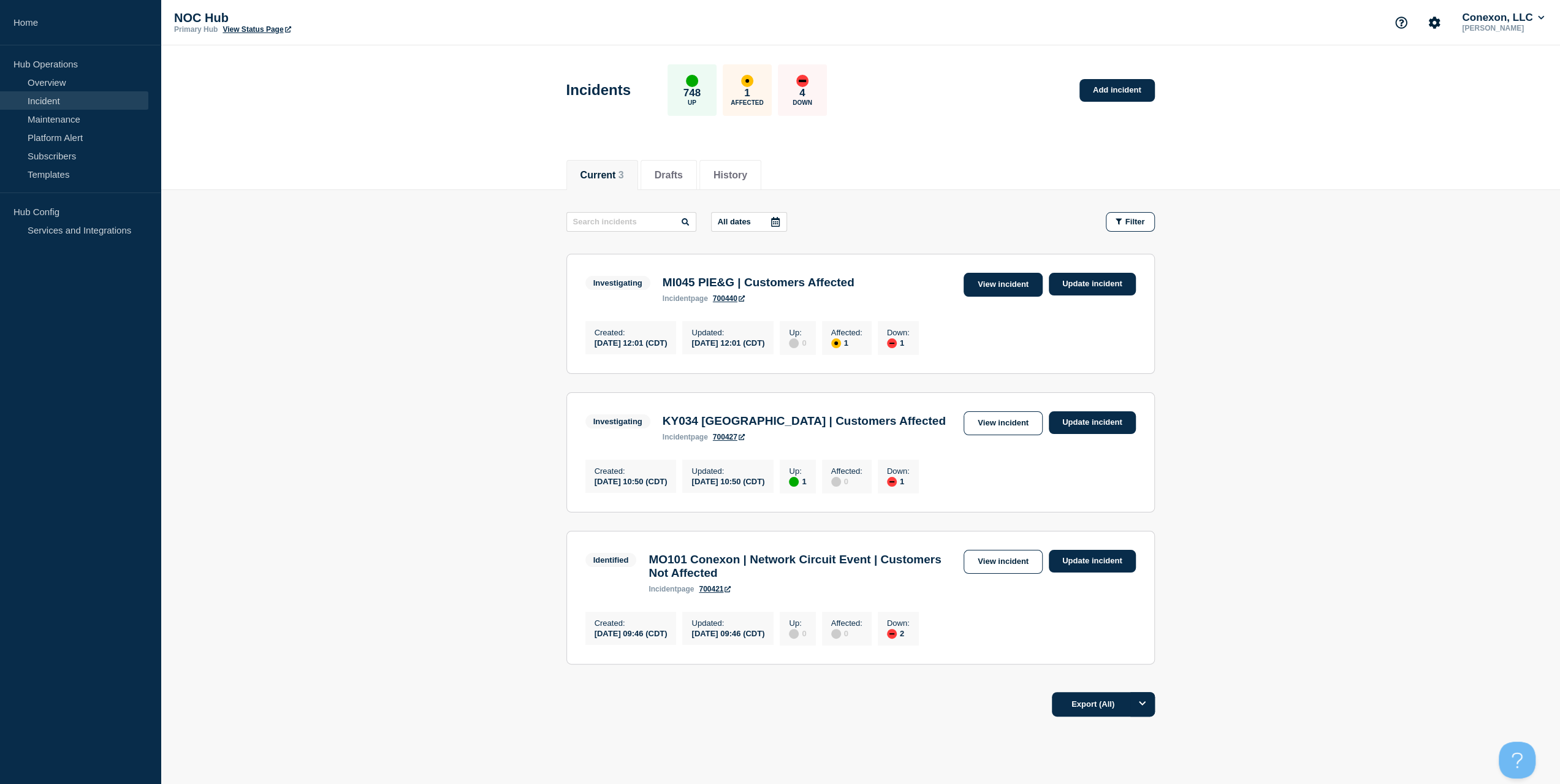
click at [1009, 277] on link "View incident" at bounding box center [1003, 284] width 79 height 24
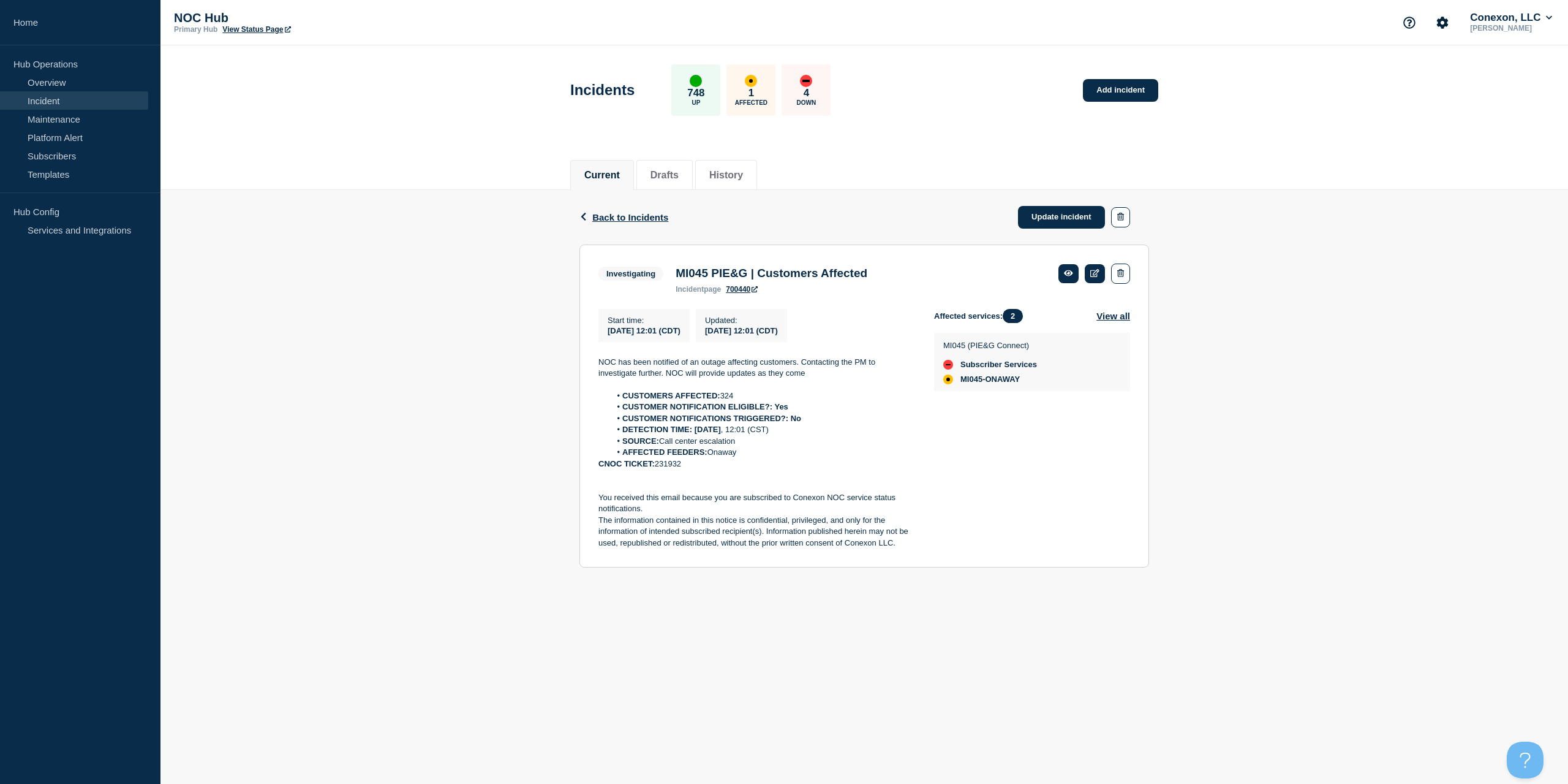
click at [747, 291] on link "700440" at bounding box center [741, 289] width 32 height 8
